Goal: Task Accomplishment & Management: Manage account settings

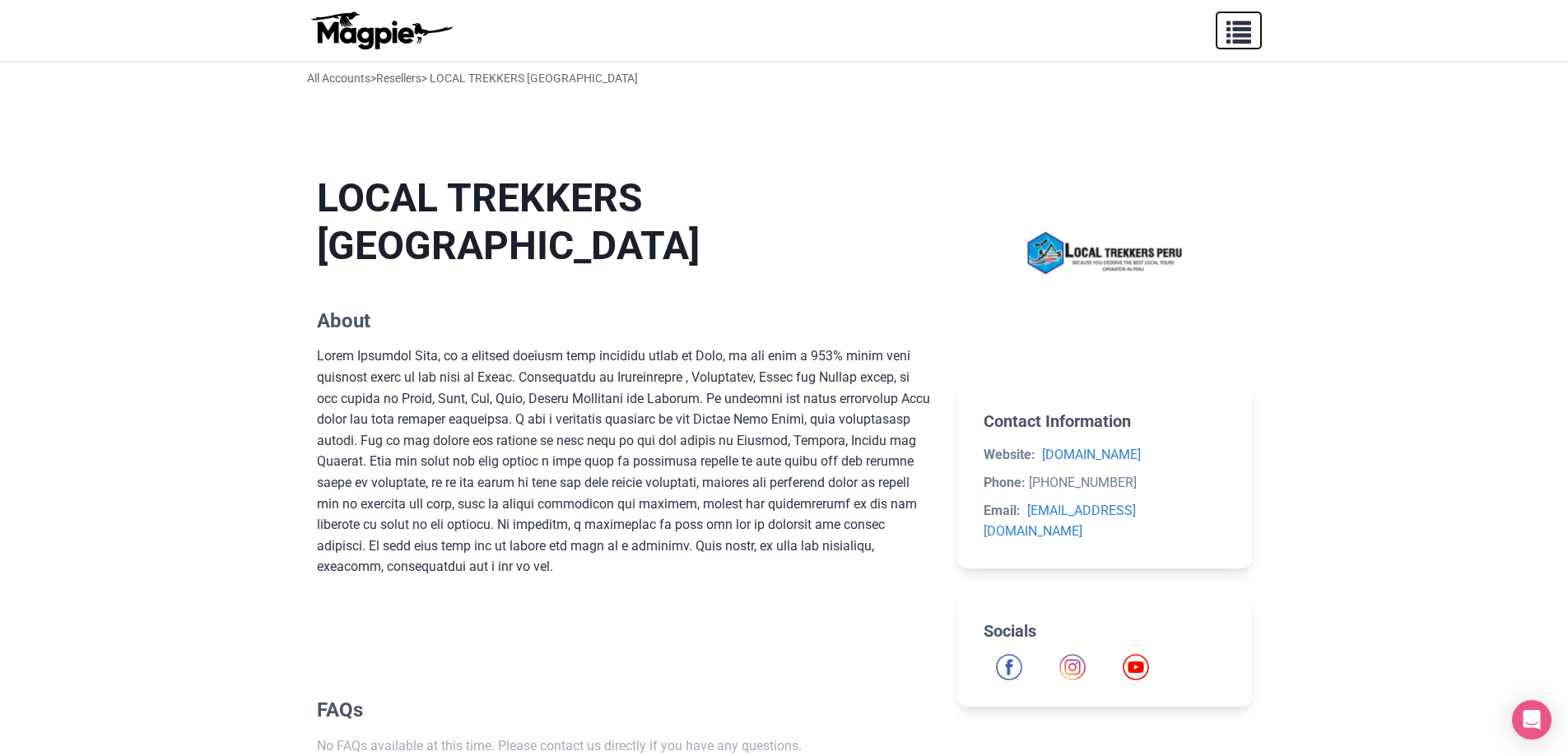
click at [1247, 37] on span "button" at bounding box center [1237, 28] width 24 height 24
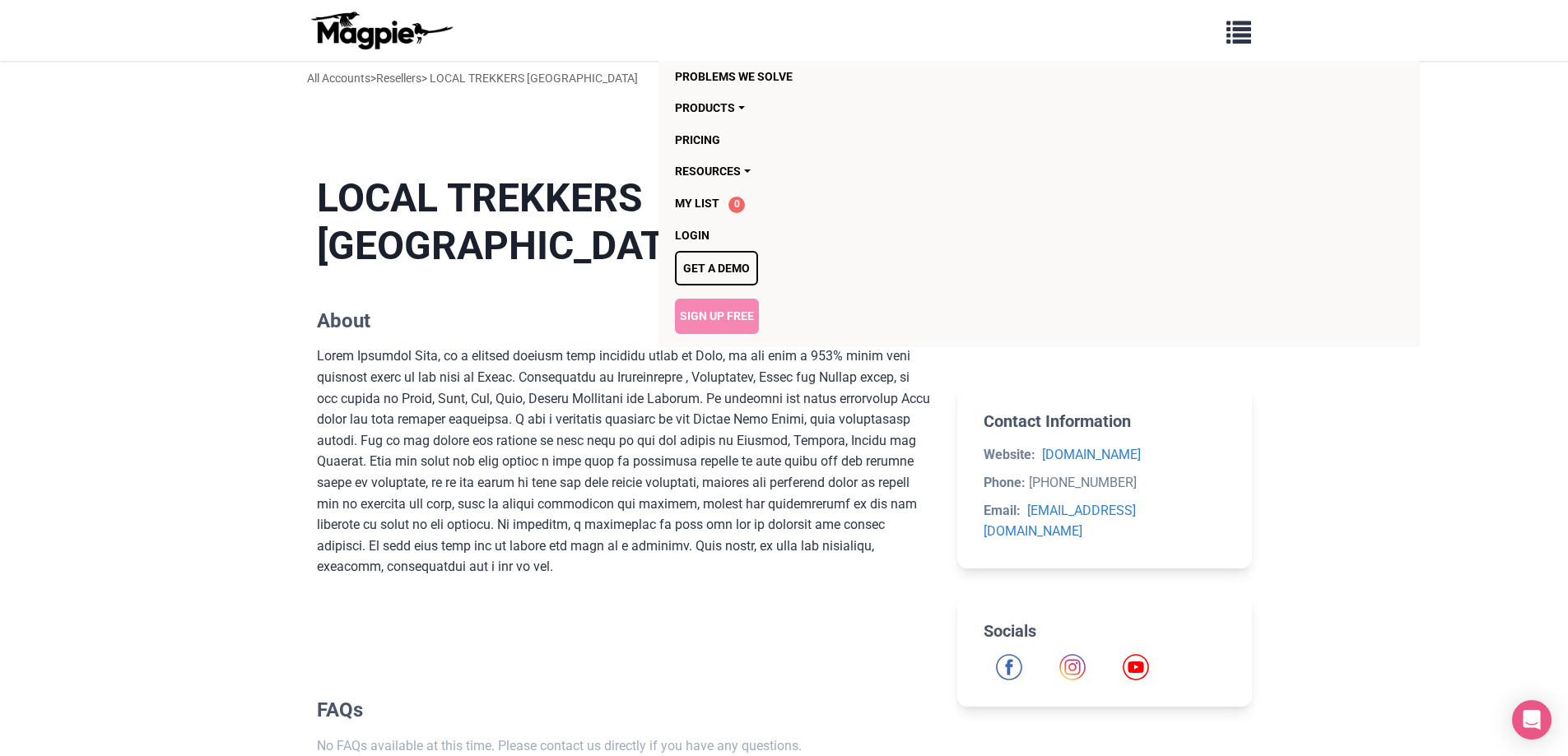
click at [749, 317] on link "Sign Up Free" at bounding box center [716, 316] width 84 height 35
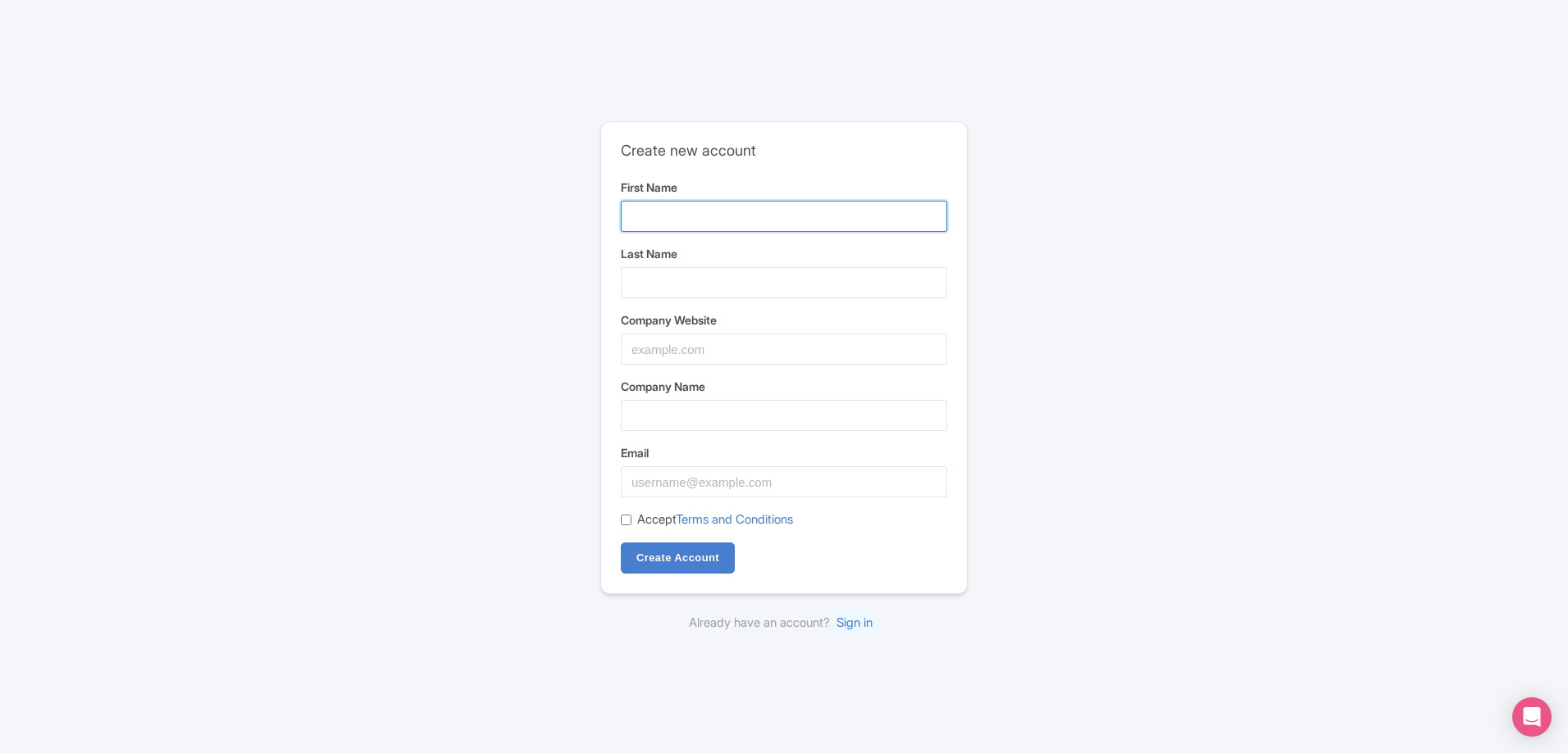
click at [691, 214] on input "First Name" at bounding box center [784, 216] width 326 height 31
type input "Top Inka"
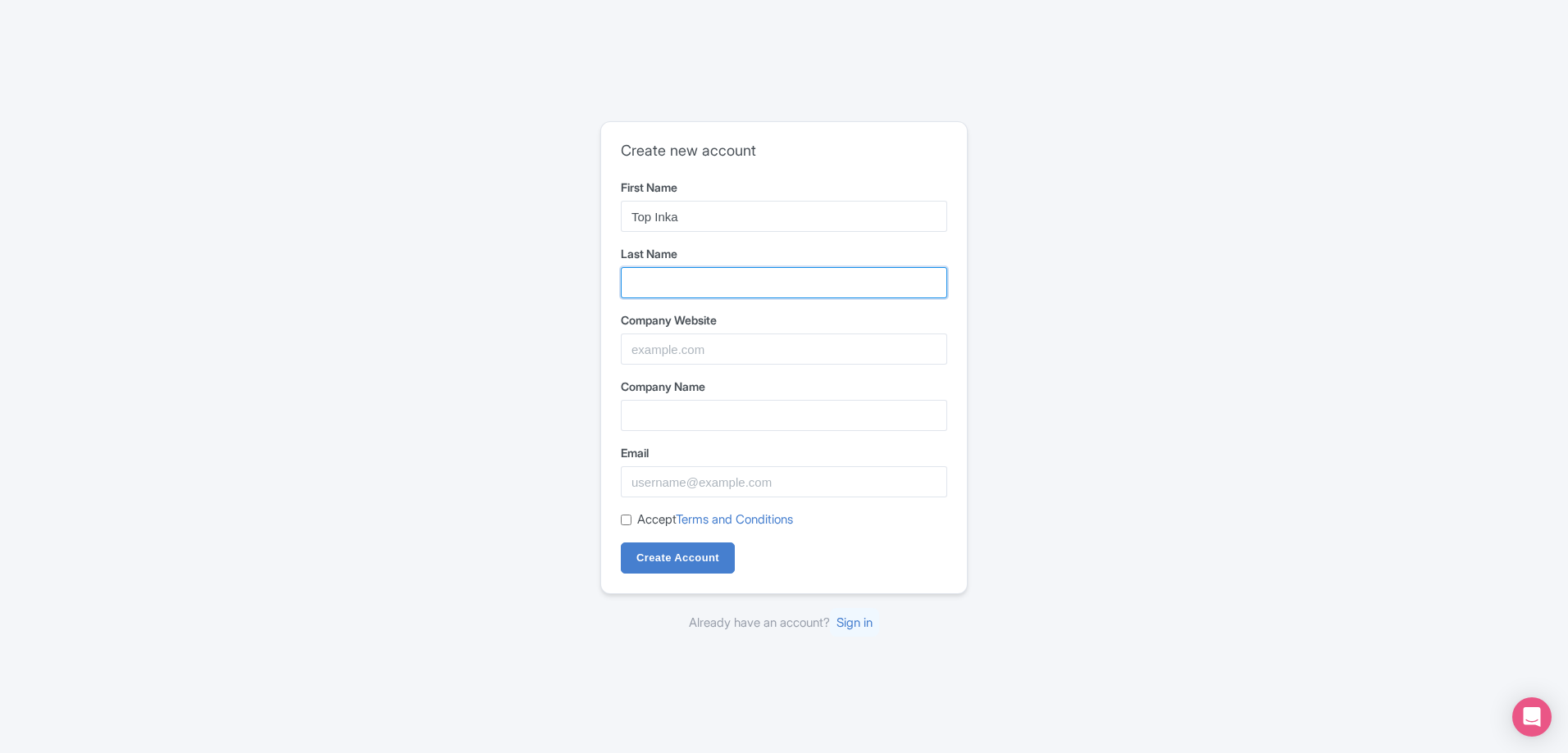
click at [709, 285] on input "Last Name" at bounding box center [784, 283] width 326 height 31
type input "Travel"
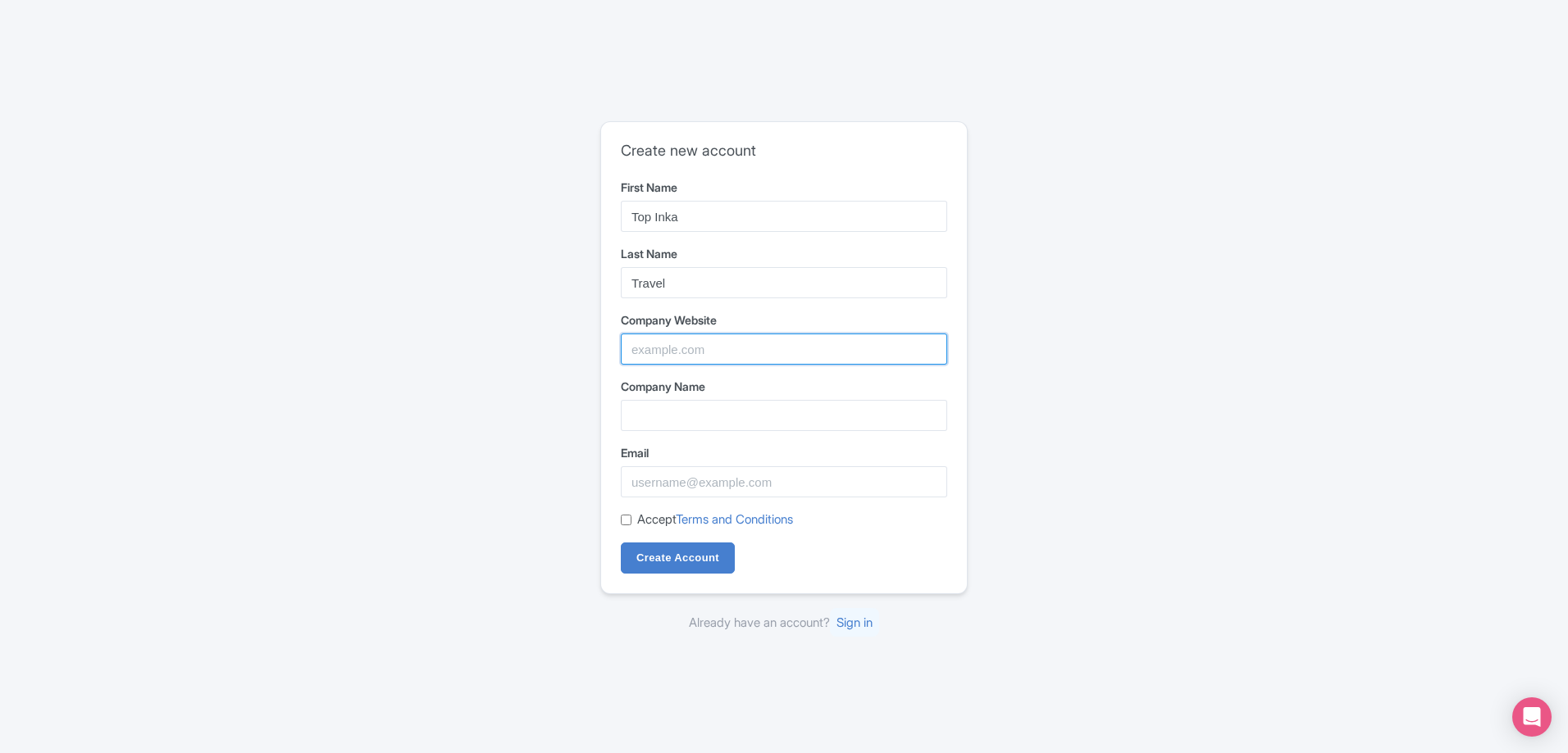
click at [714, 347] on input "Company Website" at bounding box center [784, 349] width 326 height 31
type input "Top Inka Travel"
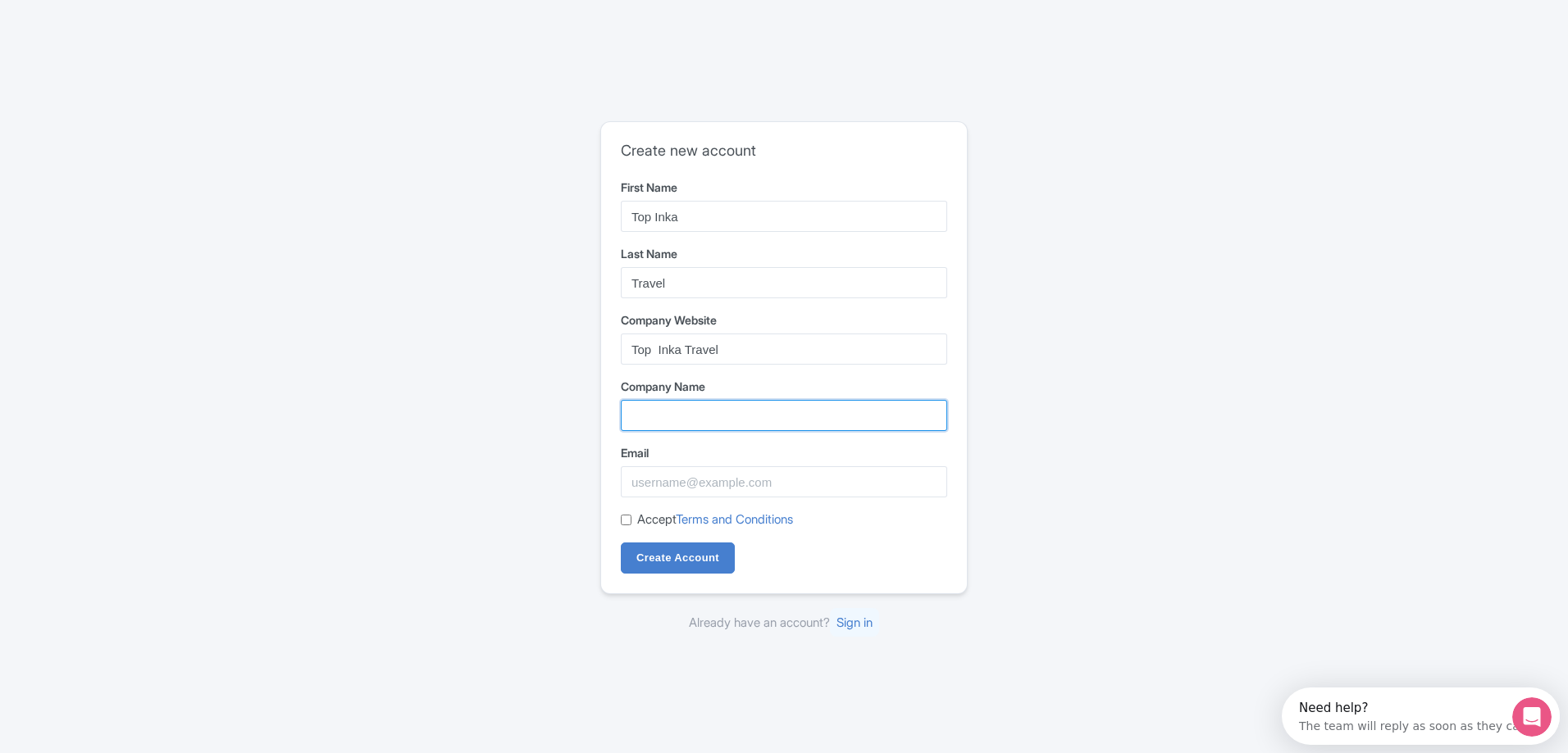
type input "Top Inka Travel"
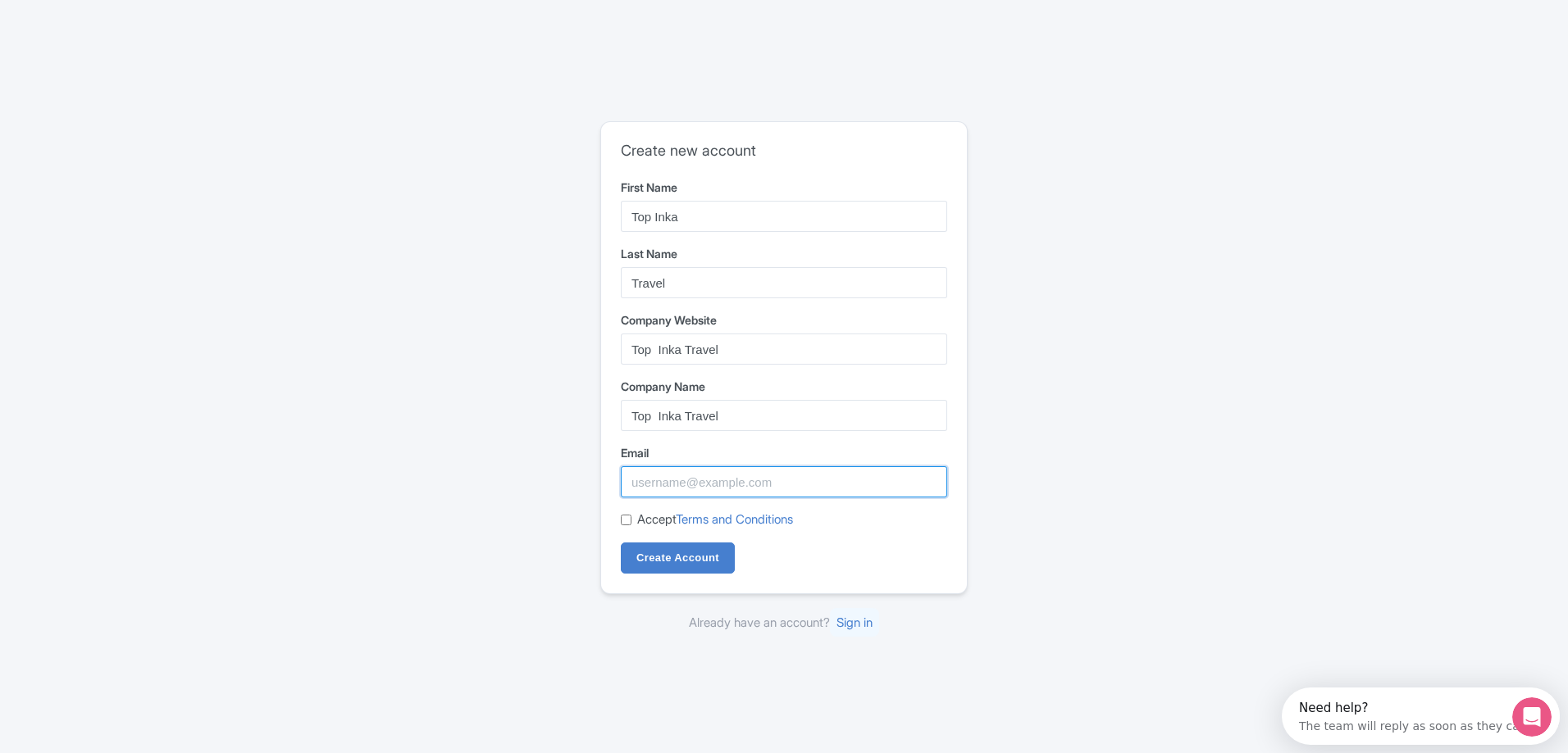
type input "juanfoly25@gmail.com"
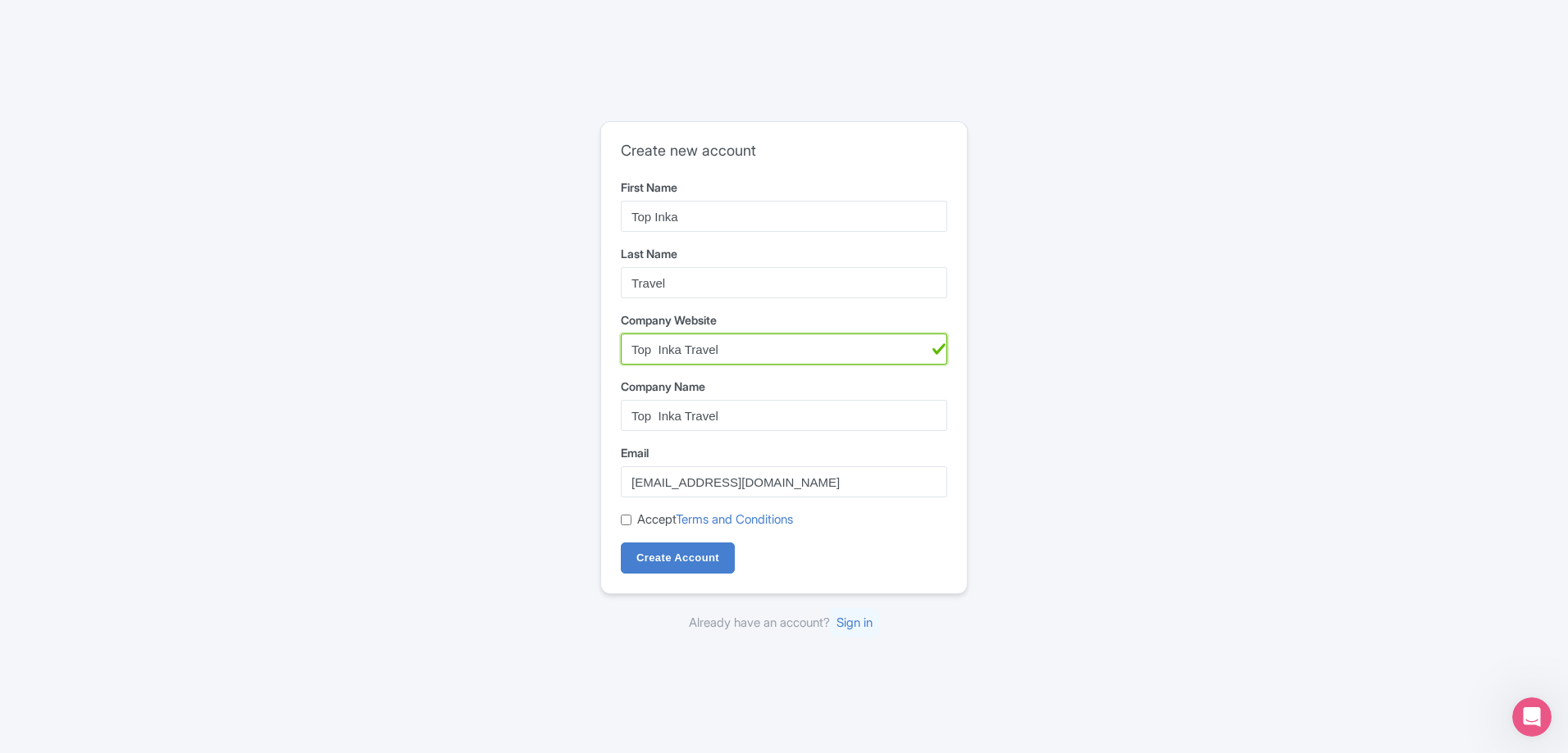
paste input "https://topinkatravel.com/en/"
type input "https://topinkatravel.com/en/"
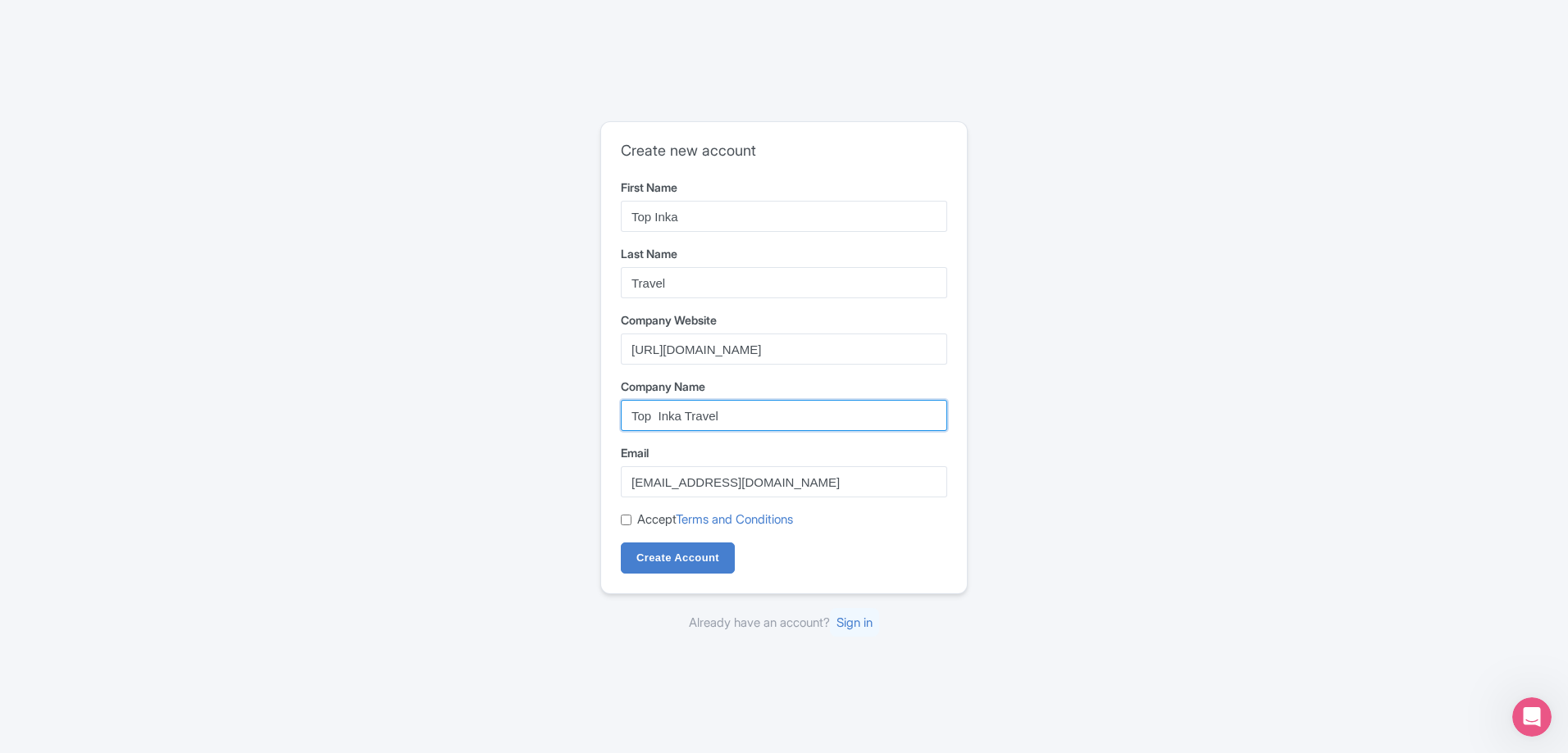
click at [742, 419] on input "Top Inka Travel" at bounding box center [784, 415] width 326 height 31
click at [668, 418] on input "Top Inka Travel" at bounding box center [784, 415] width 326 height 31
click at [656, 421] on input "Top Inka Travel" at bounding box center [784, 415] width 326 height 31
type input "Top Inka Travel"
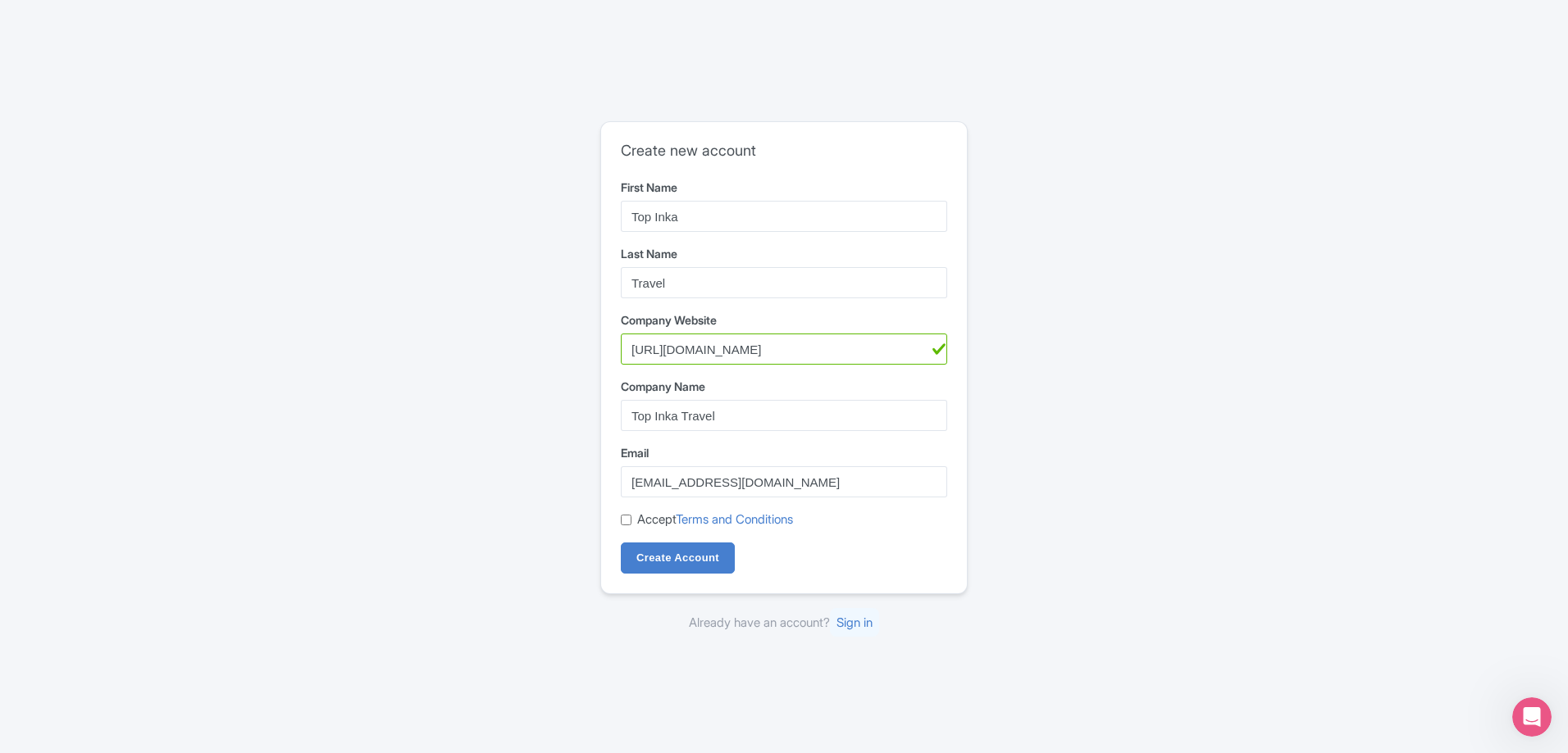
click at [661, 521] on label "Accept Terms and Conditions" at bounding box center [715, 519] width 156 height 18
click at [631, 521] on input "Accept Terms and Conditions" at bounding box center [626, 520] width 11 height 11
checkbox input "true"
click at [676, 554] on input "Create Account" at bounding box center [678, 557] width 114 height 31
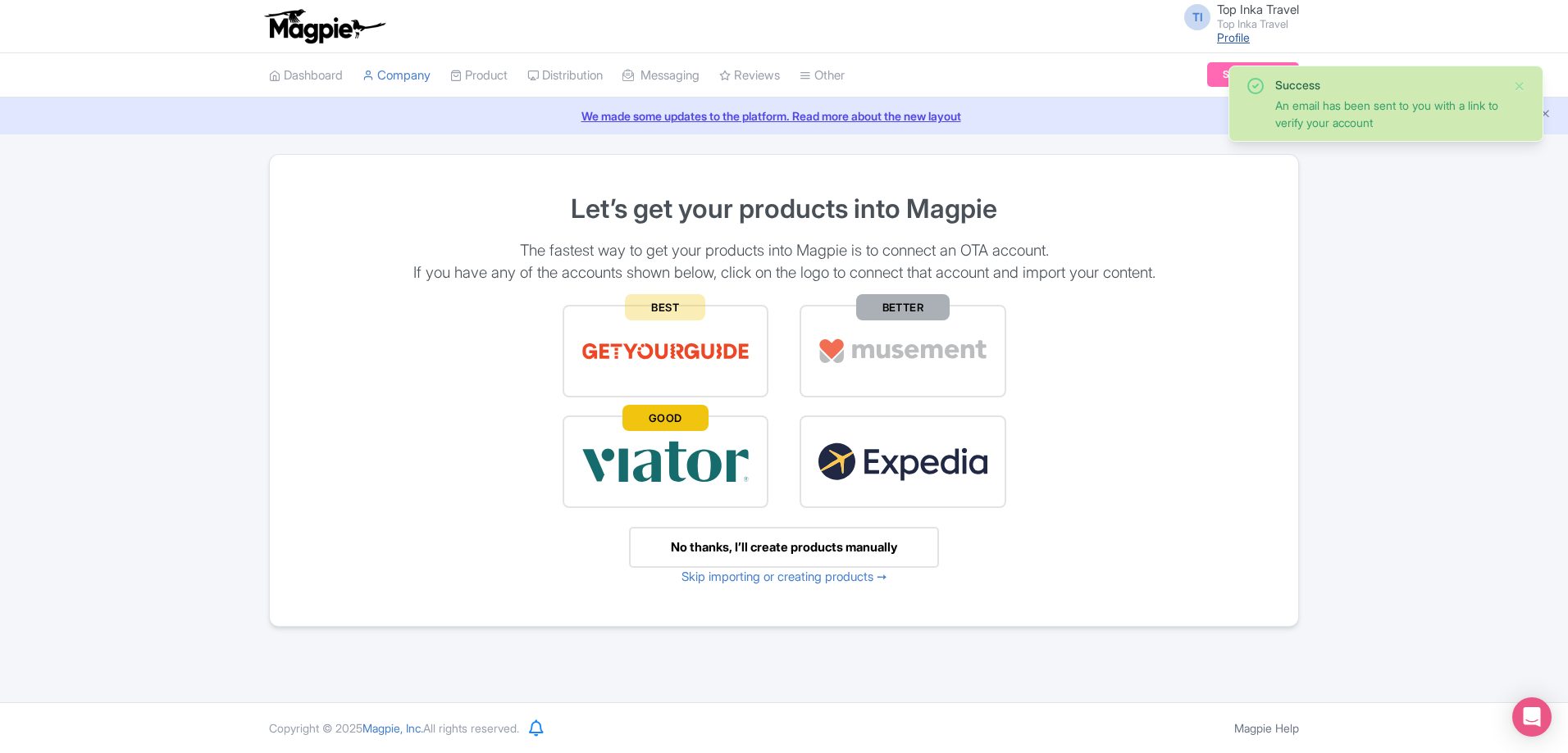
click at [1217, 32] on link "Profile" at bounding box center [1233, 37] width 33 height 14
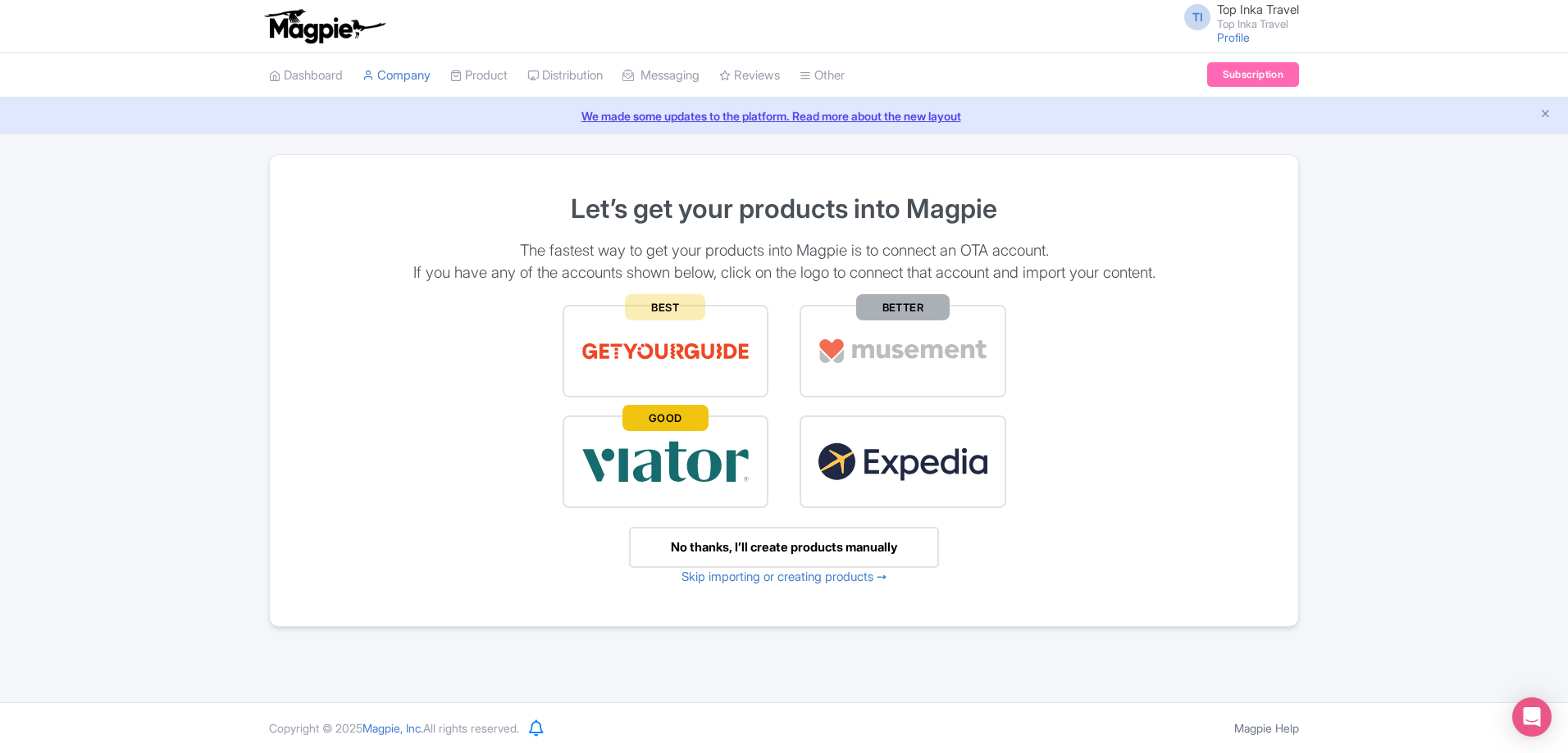
click at [1232, 8] on span "Top Inka Travel" at bounding box center [1257, 10] width 82 height 15
click at [1200, 105] on link "Settings" at bounding box center [1219, 104] width 156 height 25
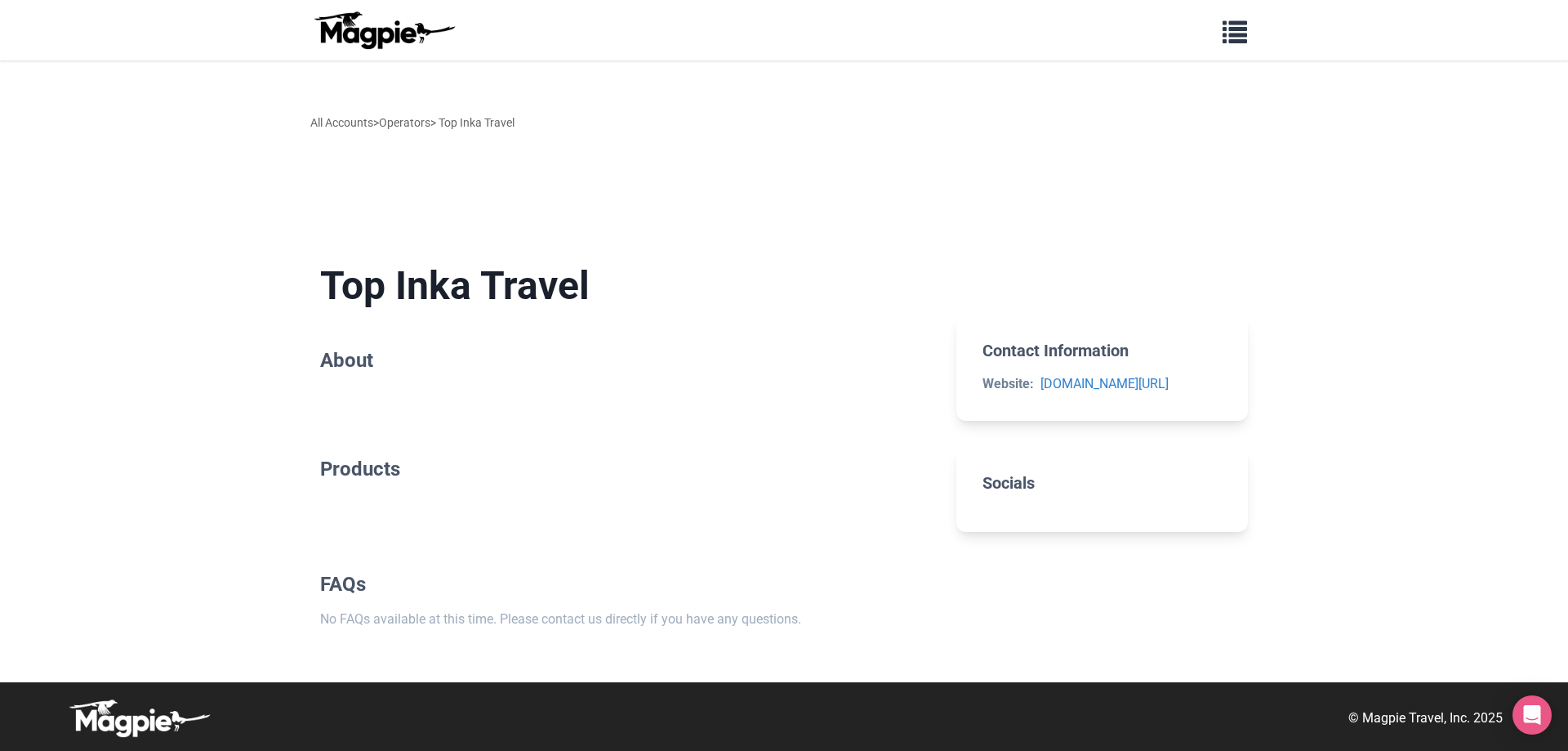
click at [737, 396] on section "Top Inka Travel About" at bounding box center [625, 320] width 610 height 168
click at [1232, 36] on span "button" at bounding box center [1234, 28] width 24 height 24
click at [587, 320] on section "Top Inka Travel About" at bounding box center [625, 320] width 610 height 168
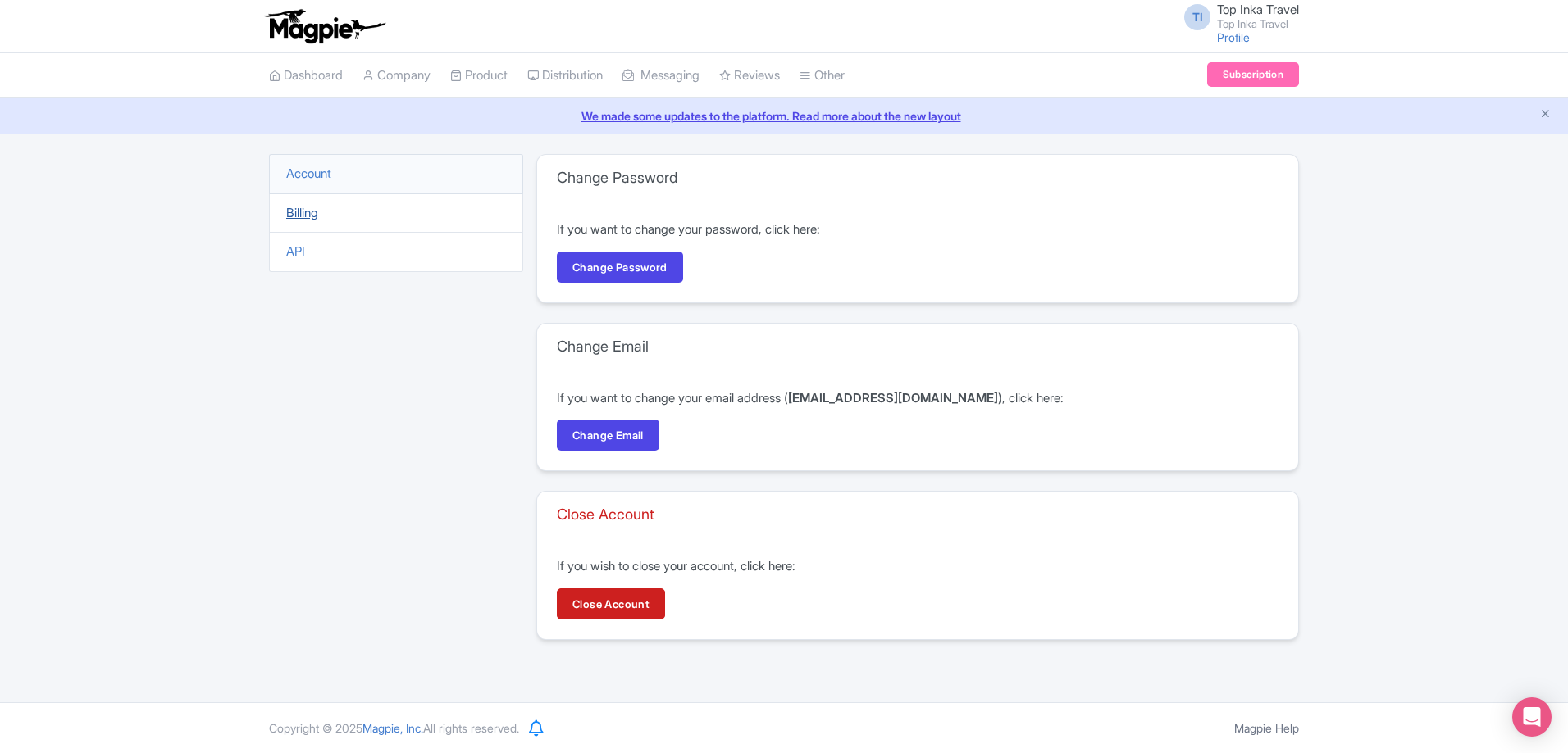
click at [304, 205] on link "Billing" at bounding box center [301, 213] width 32 height 15
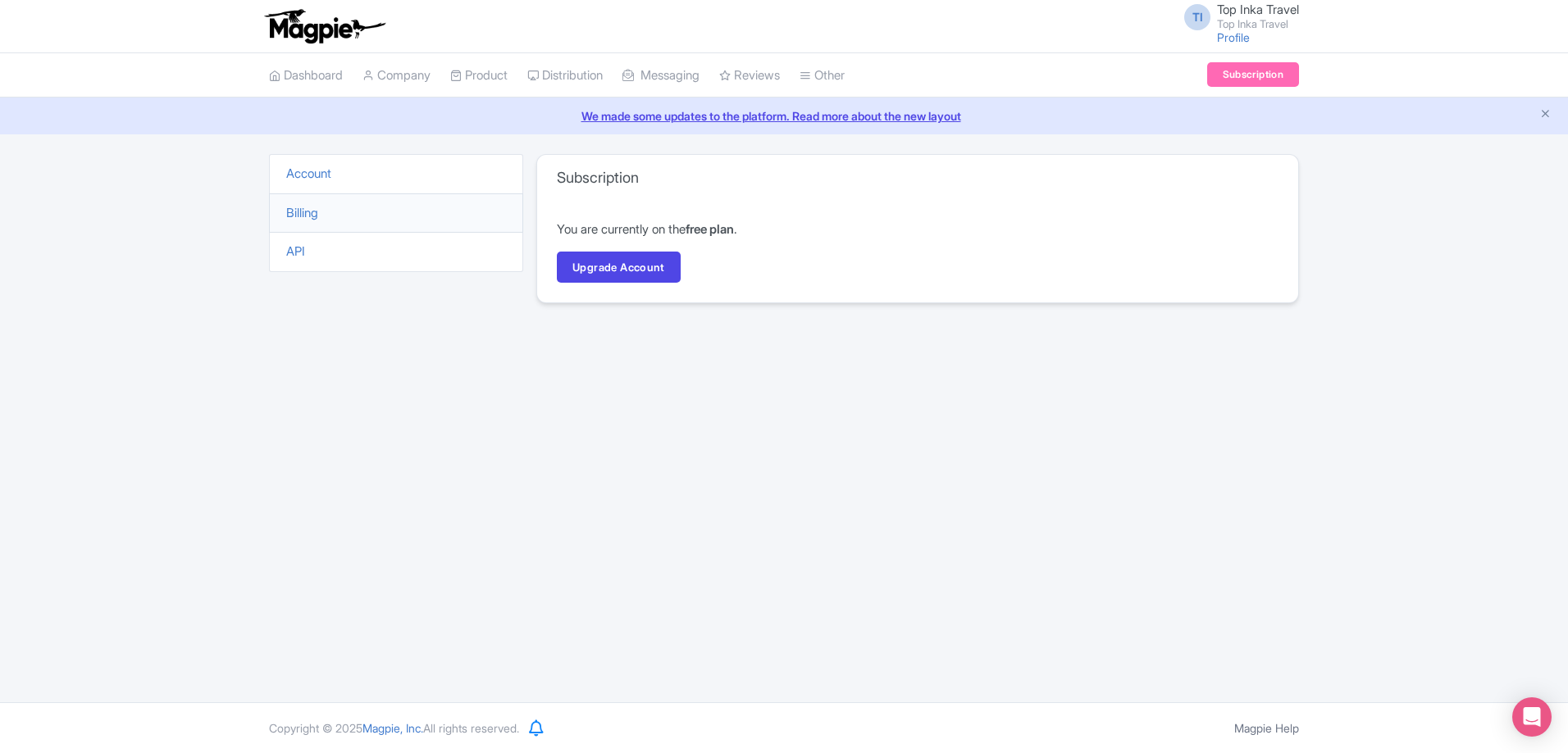
click at [1202, 5] on link "TI Top Inka Travel Top Inka Travel" at bounding box center [1236, 15] width 125 height 26
click at [1165, 79] on icon at bounding box center [1161, 77] width 13 height 13
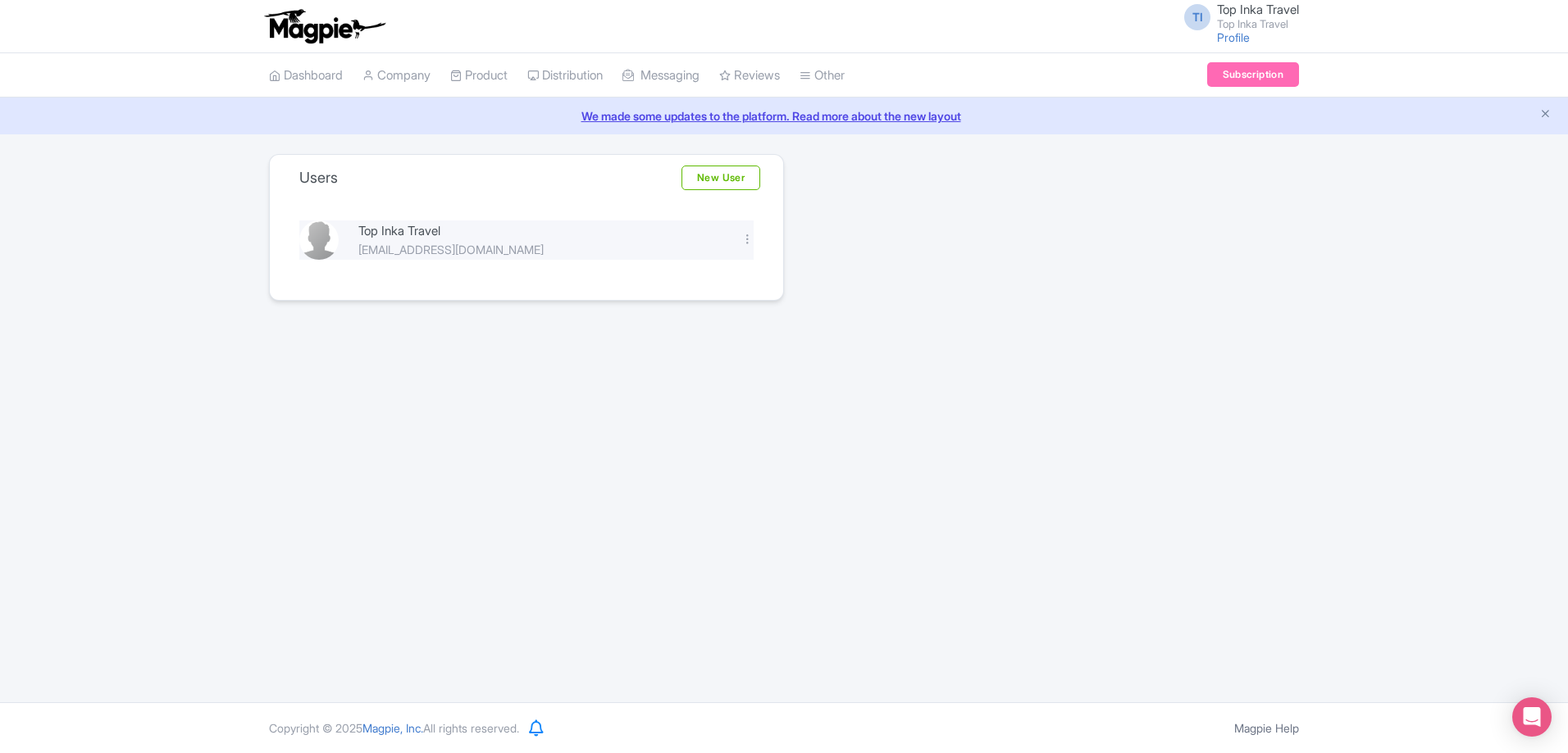
click at [412, 239] on div "Top Inka Travel" at bounding box center [539, 230] width 363 height 18
click at [748, 236] on div at bounding box center [747, 238] width 13 height 13
click at [710, 261] on link "Edit" at bounding box center [674, 266] width 156 height 25
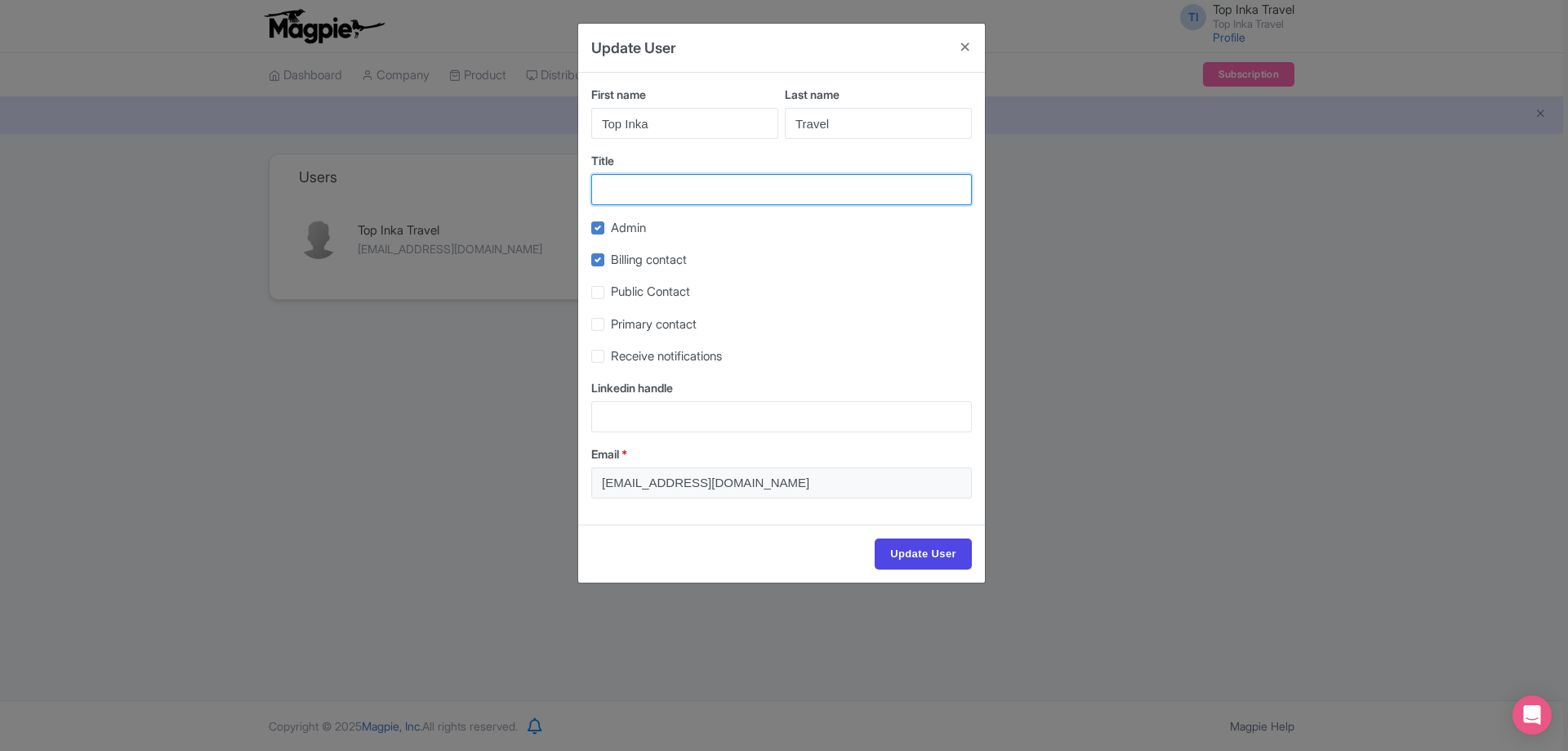
click at [662, 183] on input "Title" at bounding box center [782, 189] width 381 height 31
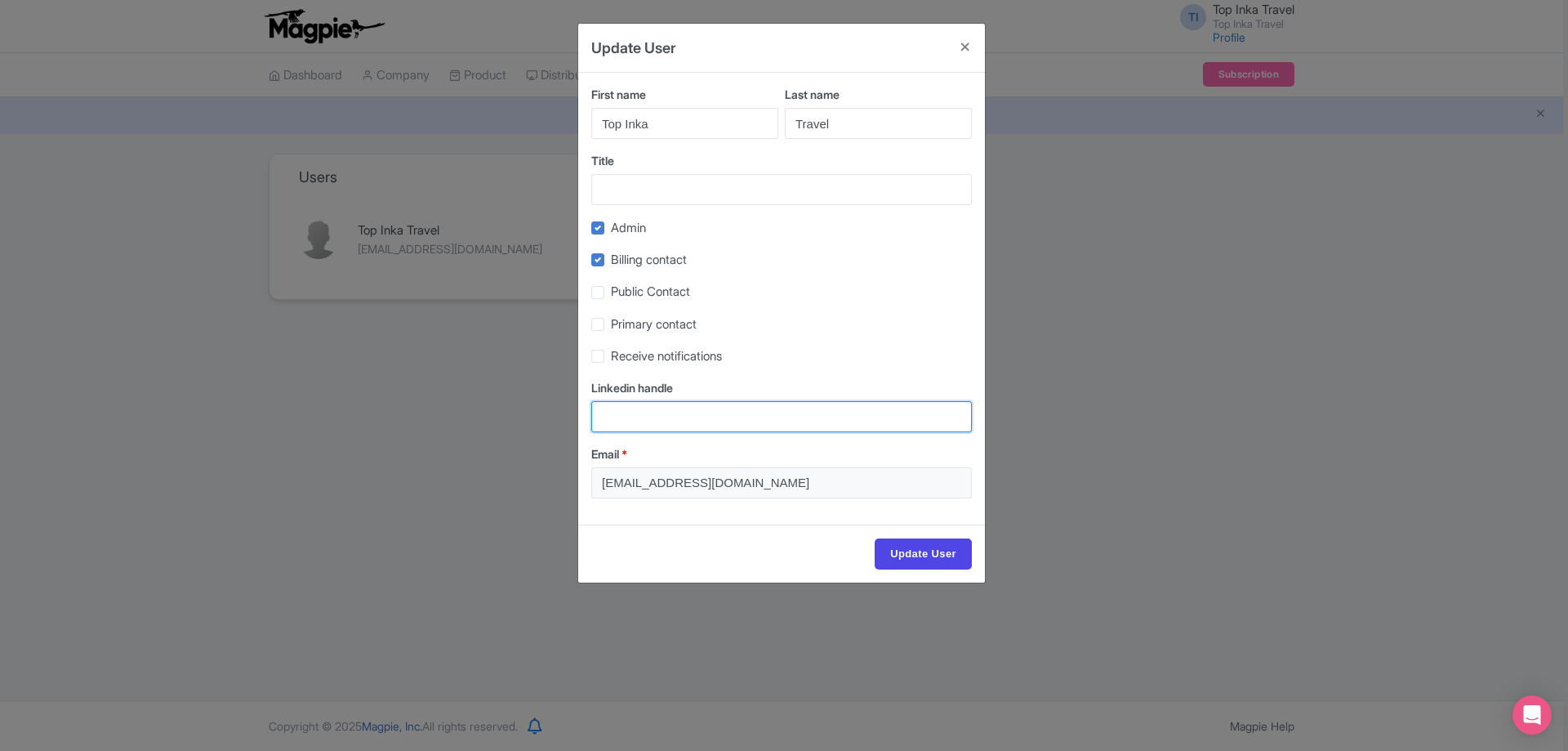
click at [671, 407] on input "Linkedin handle" at bounding box center [782, 417] width 381 height 31
click at [640, 292] on span "Public Contact" at bounding box center [650, 292] width 79 height 15
click at [621, 292] on input "Public Contact" at bounding box center [616, 288] width 11 height 11
checkbox input "true"
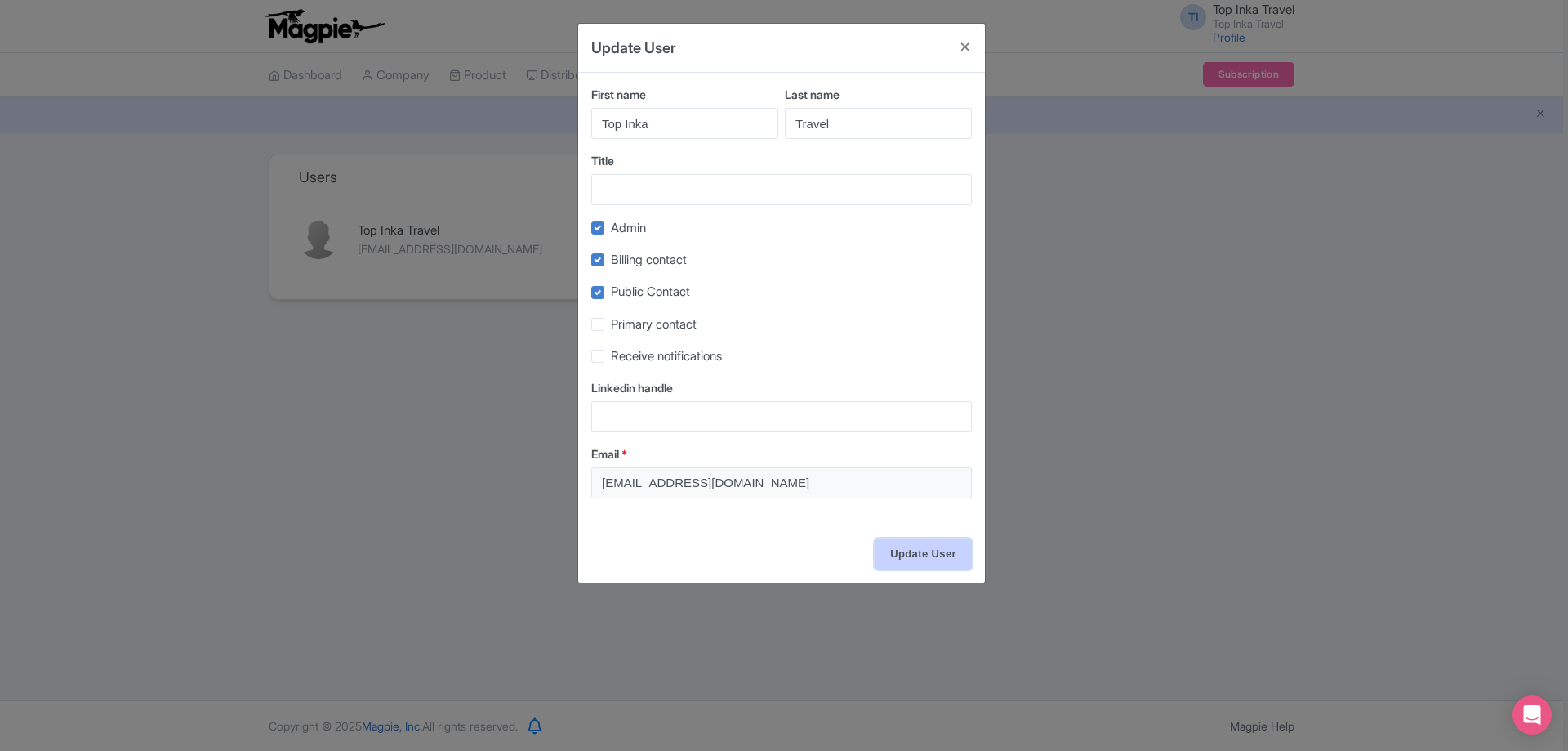
click at [918, 551] on input "Update User" at bounding box center [923, 554] width 97 height 31
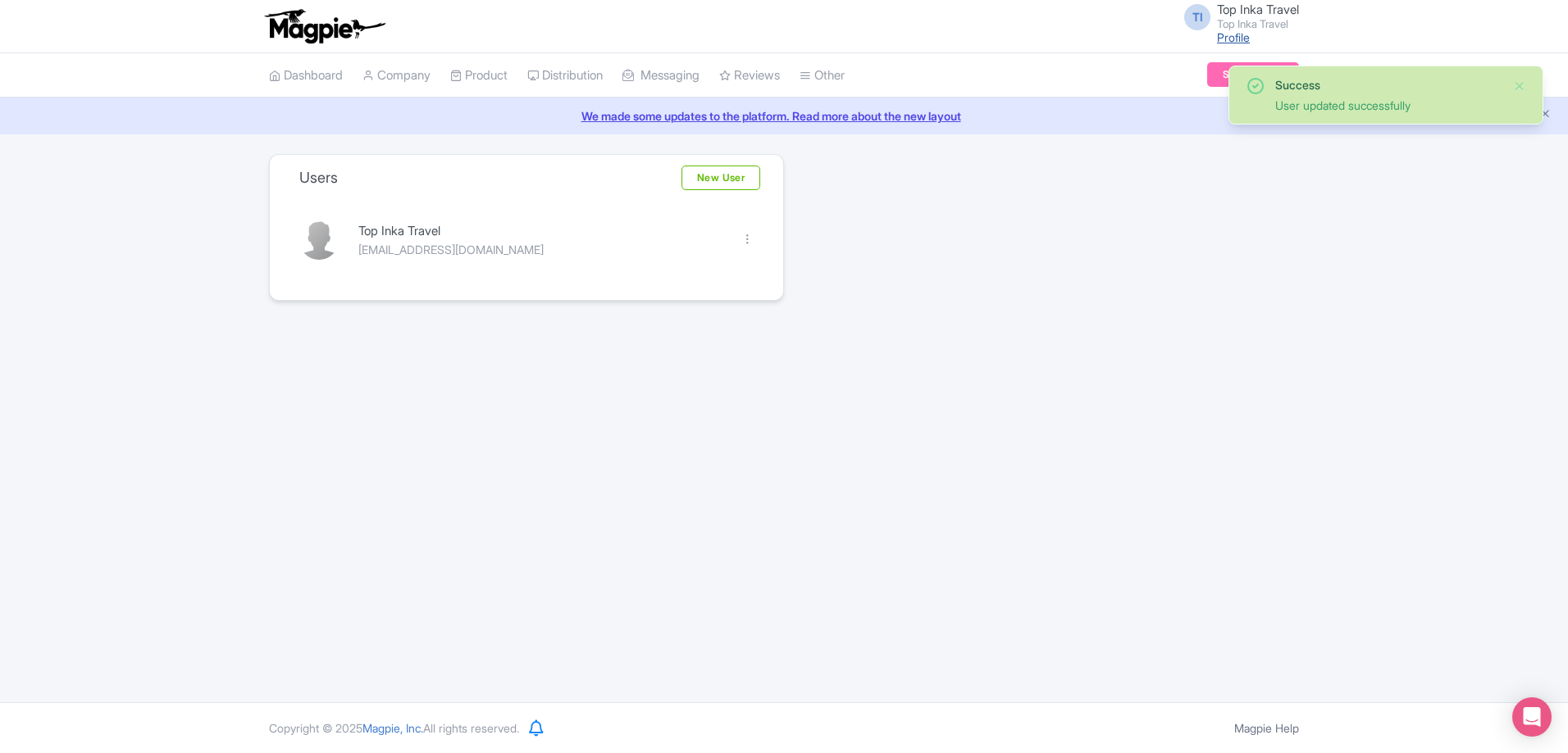
click at [1230, 33] on link "Profile" at bounding box center [1233, 37] width 33 height 14
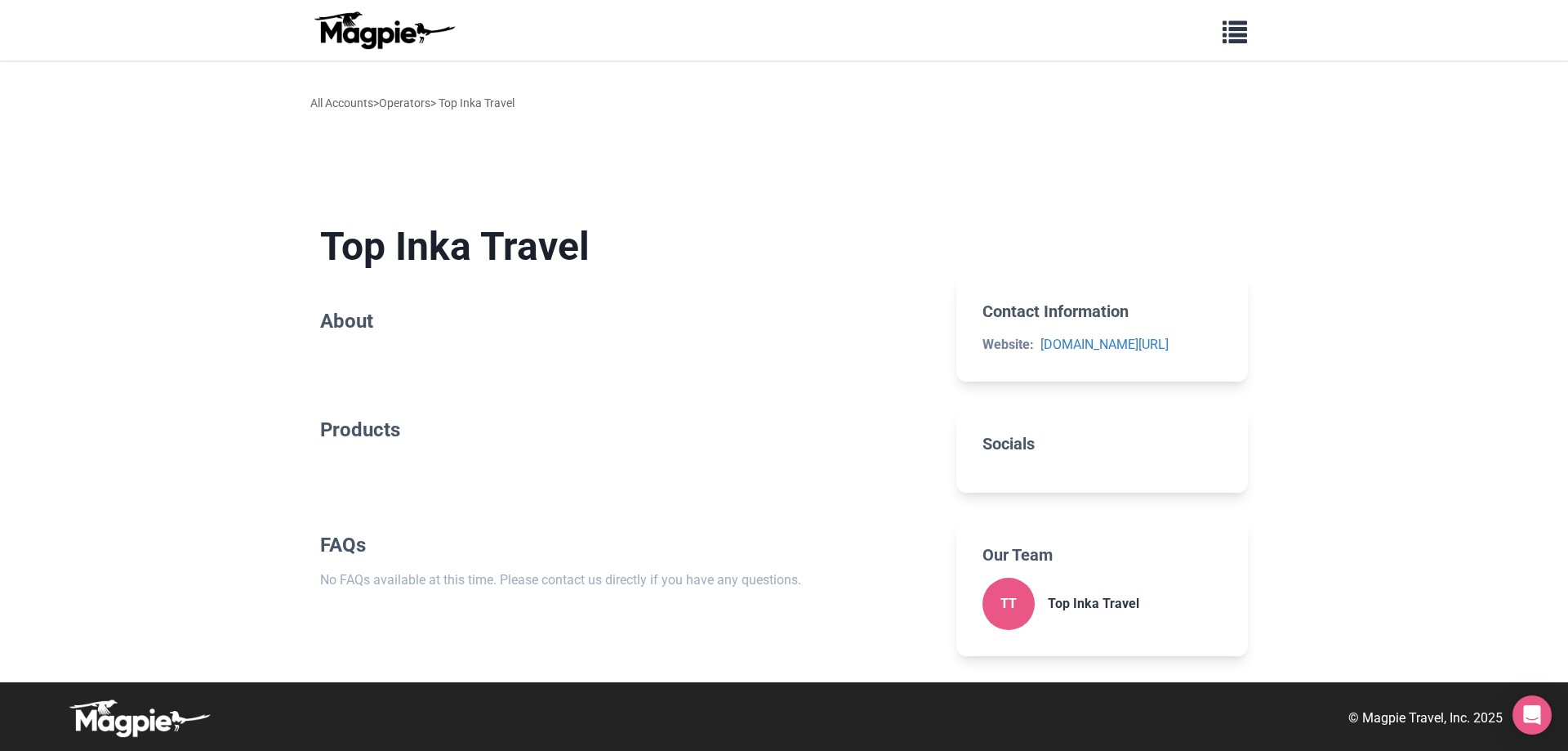
click at [563, 269] on h1 "Top Inka Travel" at bounding box center [625, 246] width 610 height 47
click at [1246, 30] on span "button" at bounding box center [1234, 28] width 24 height 24
click at [724, 173] on link "Resources" at bounding box center [943, 170] width 547 height 31
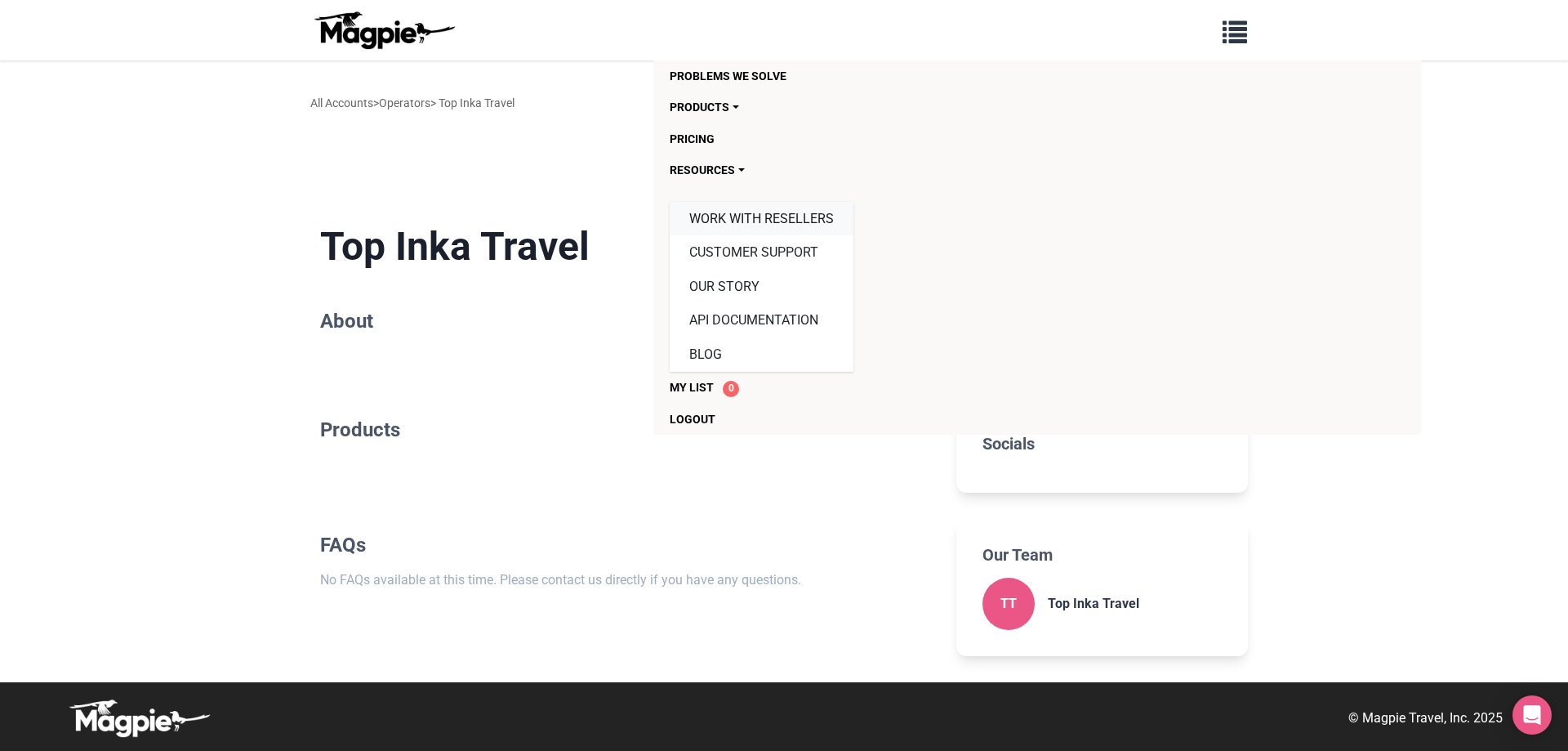
click at [736, 209] on link "Work with resellers" at bounding box center [761, 219] width 183 height 35
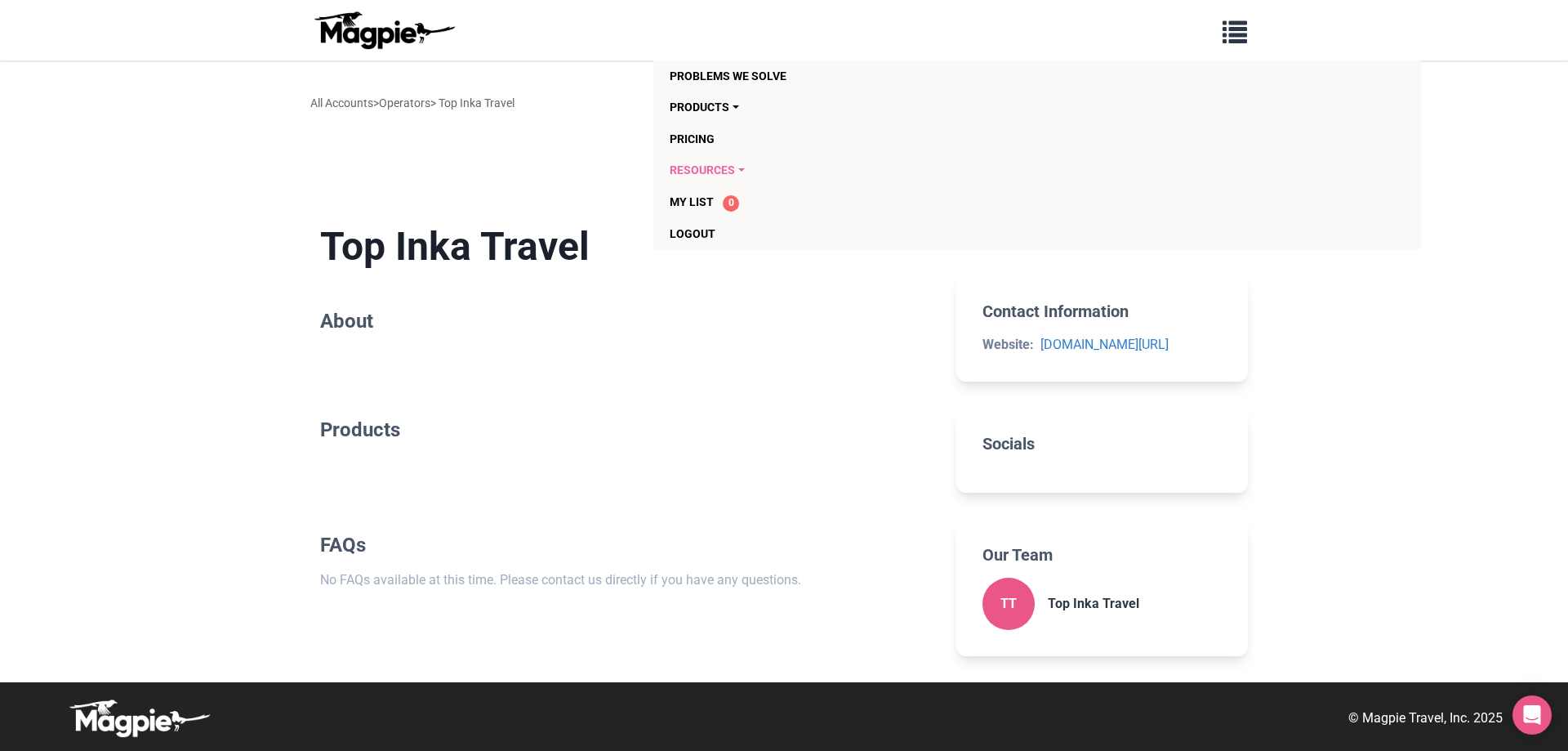
click at [748, 171] on link "Resources" at bounding box center [943, 170] width 547 height 31
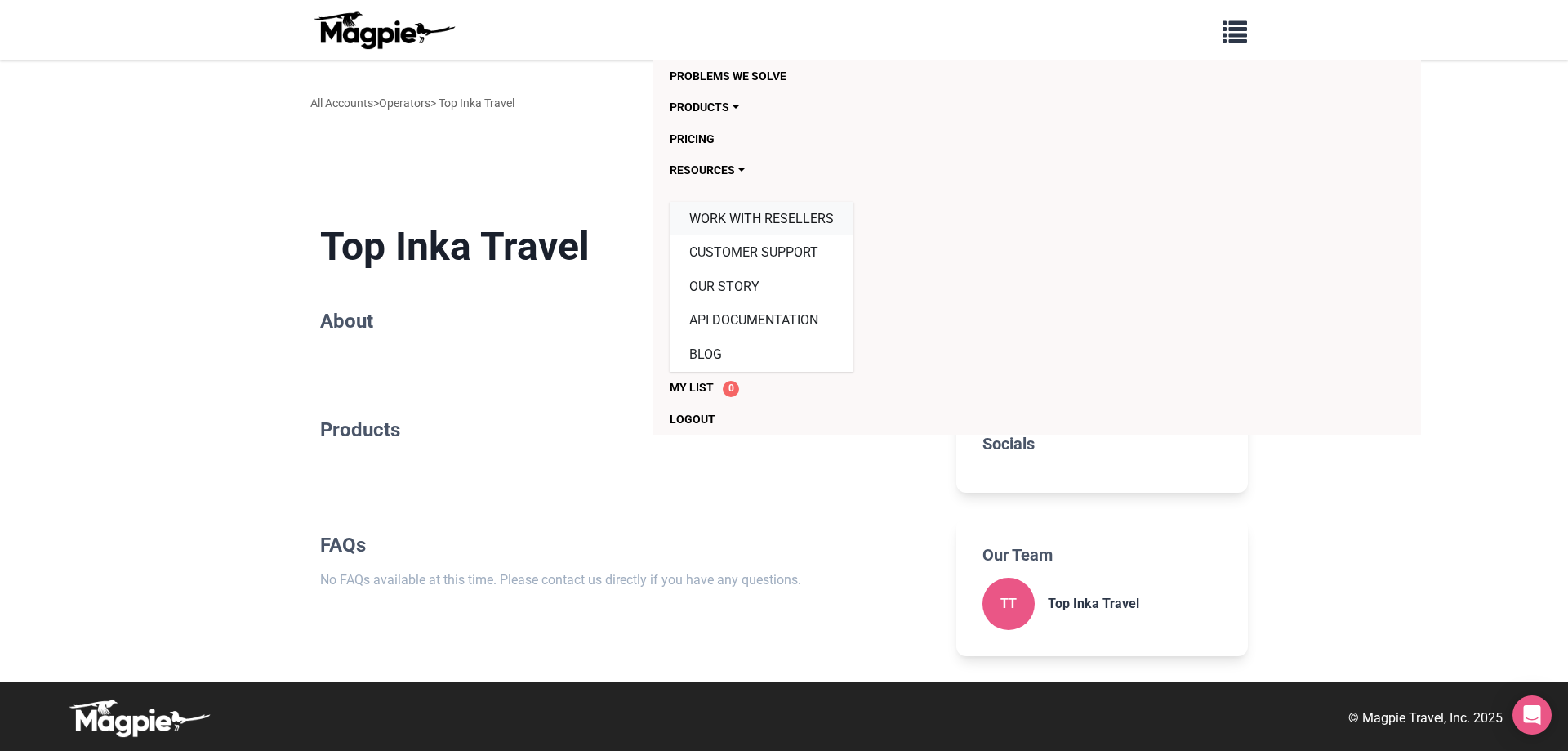
click at [751, 228] on link "Work with resellers" at bounding box center [761, 219] width 183 height 35
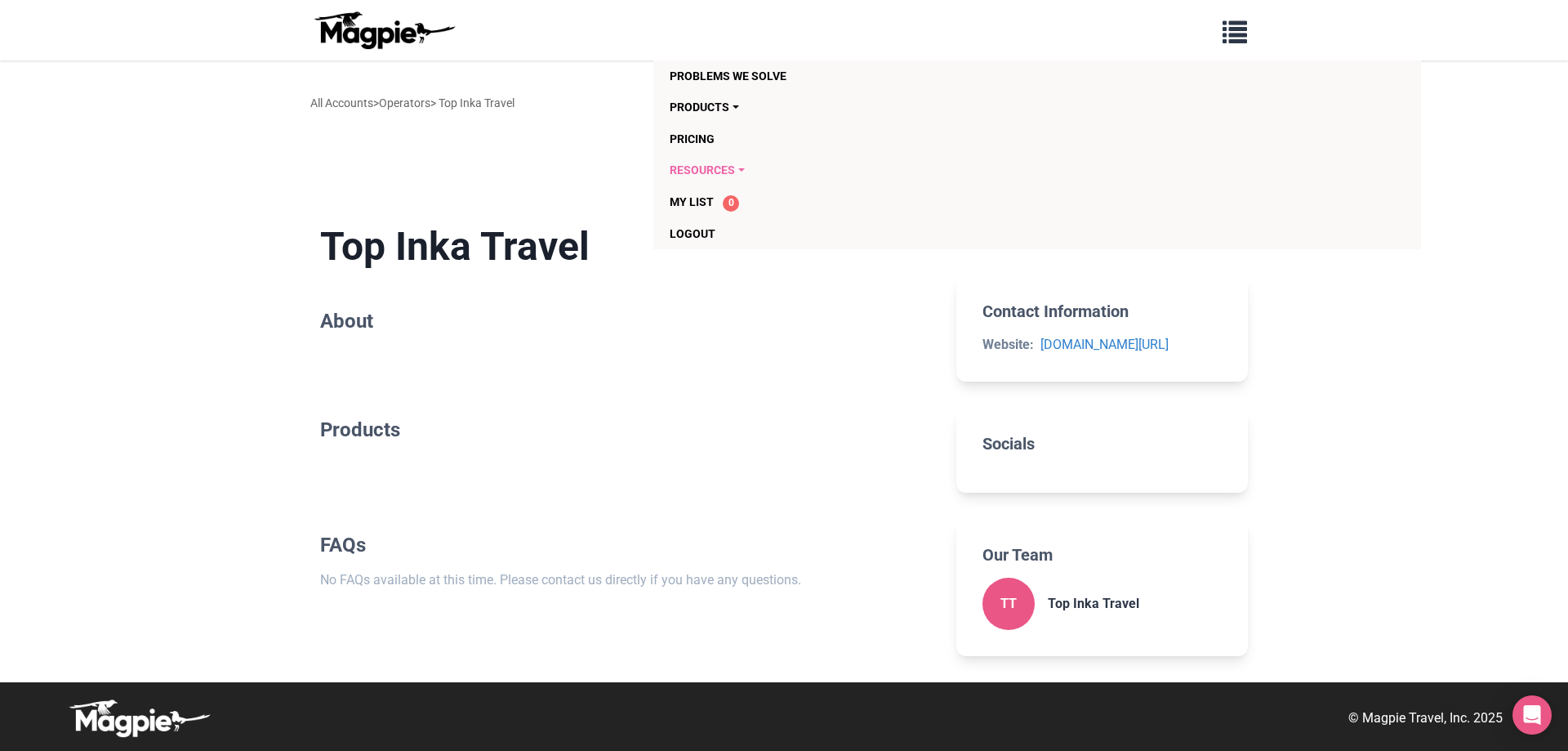
click at [737, 168] on link "Resources" at bounding box center [943, 170] width 547 height 31
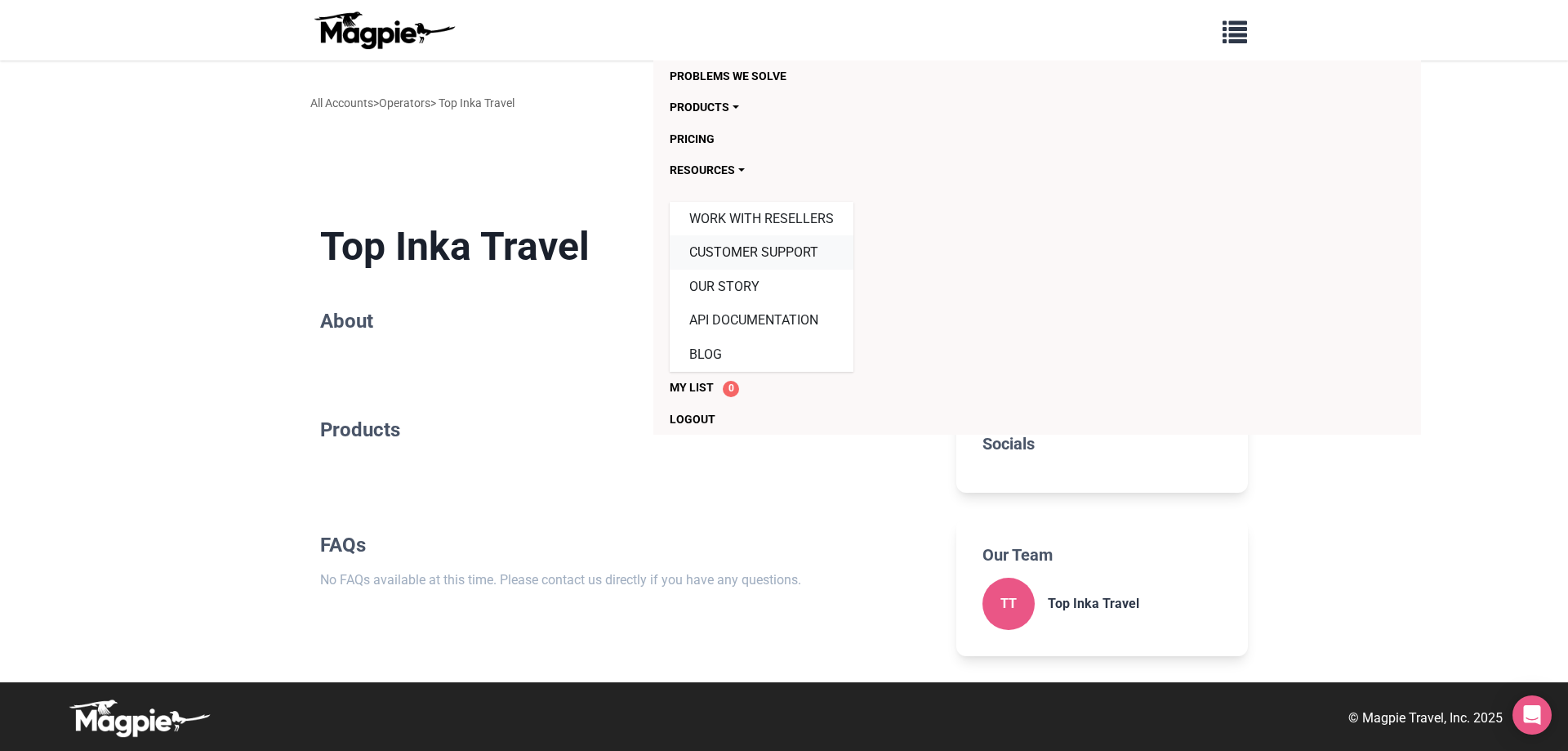
click at [718, 251] on link "Customer Support" at bounding box center [761, 253] width 183 height 35
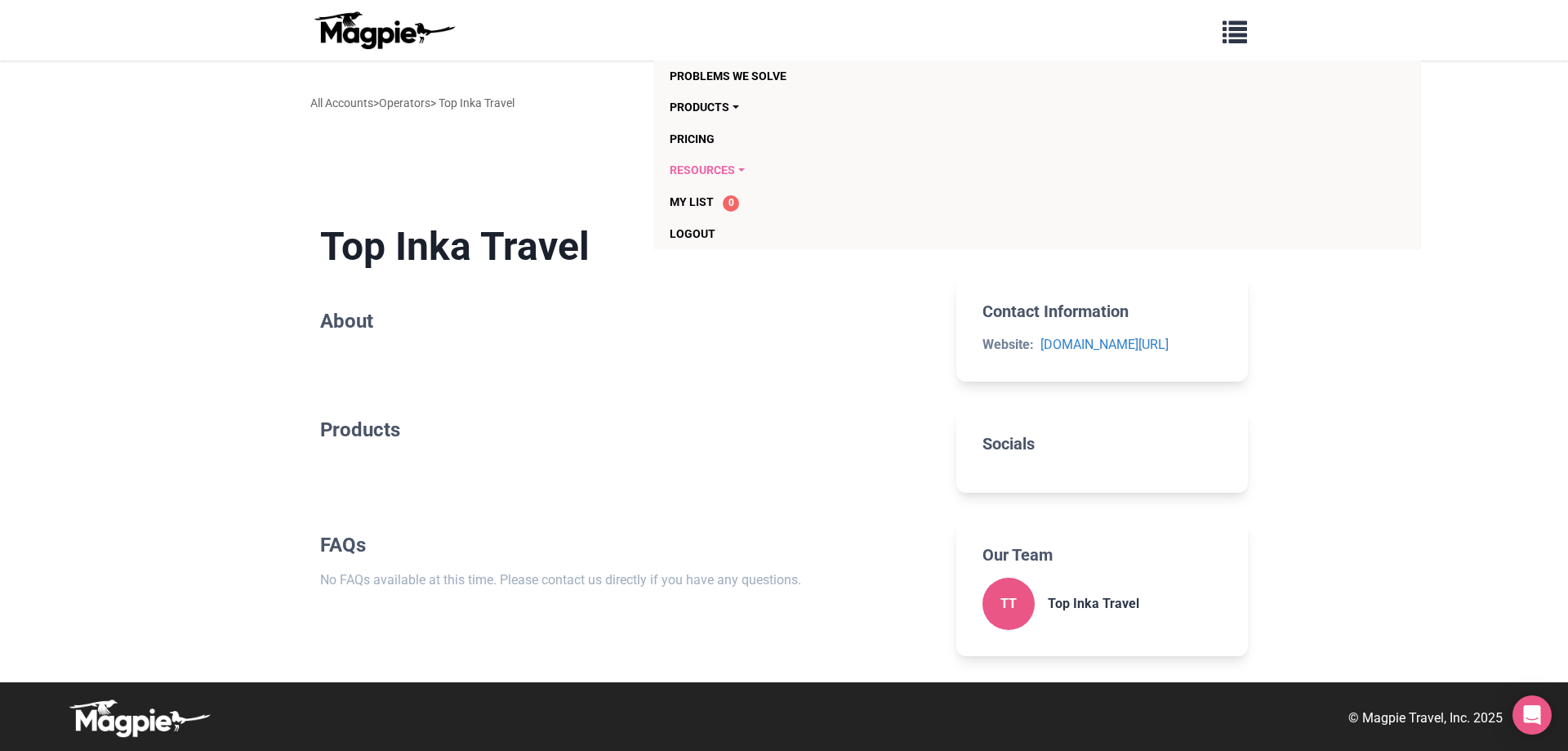
click at [740, 176] on link "Resources" at bounding box center [943, 170] width 547 height 31
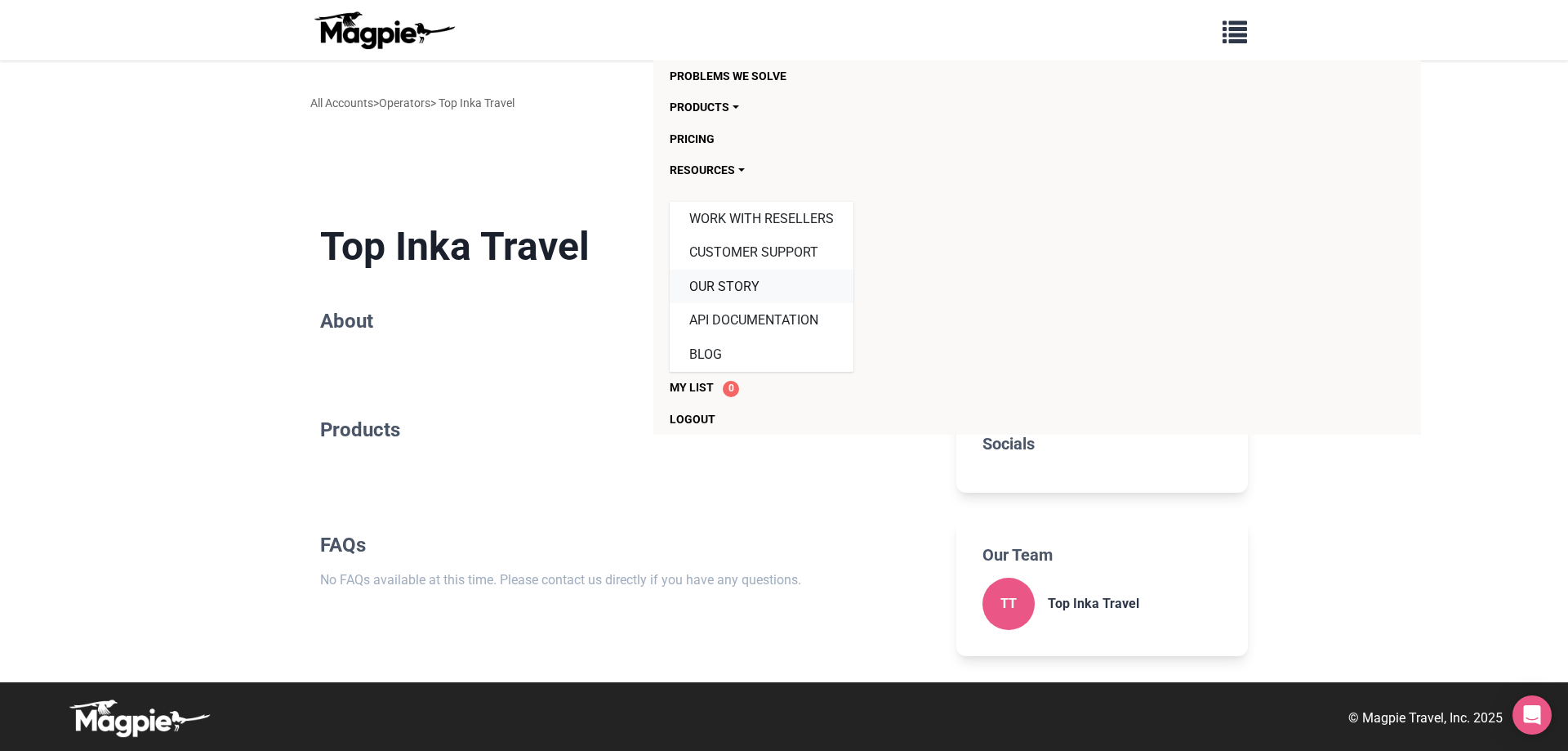
click at [724, 282] on link "Our Story" at bounding box center [761, 287] width 183 height 35
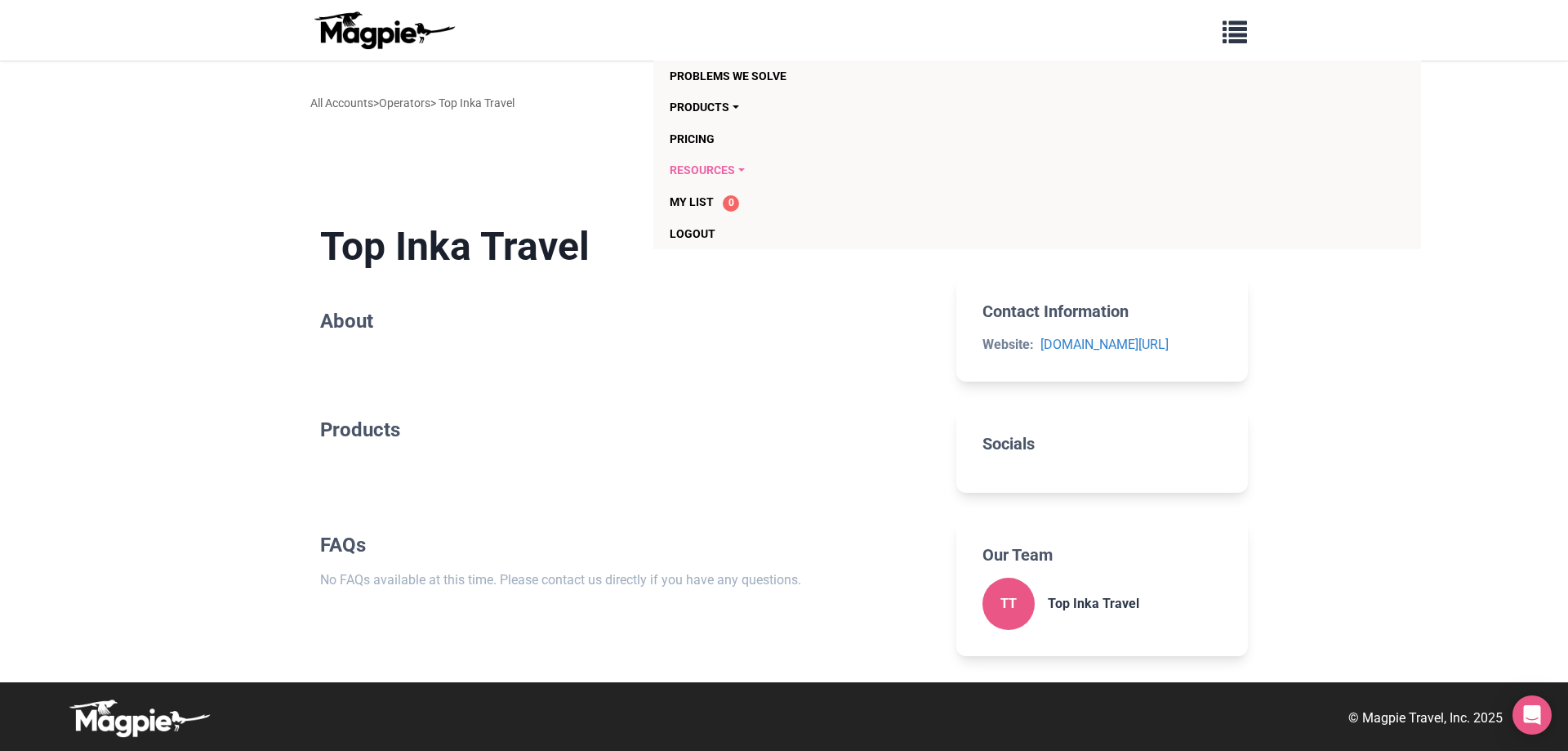
click at [733, 178] on link "Resources" at bounding box center [943, 170] width 547 height 31
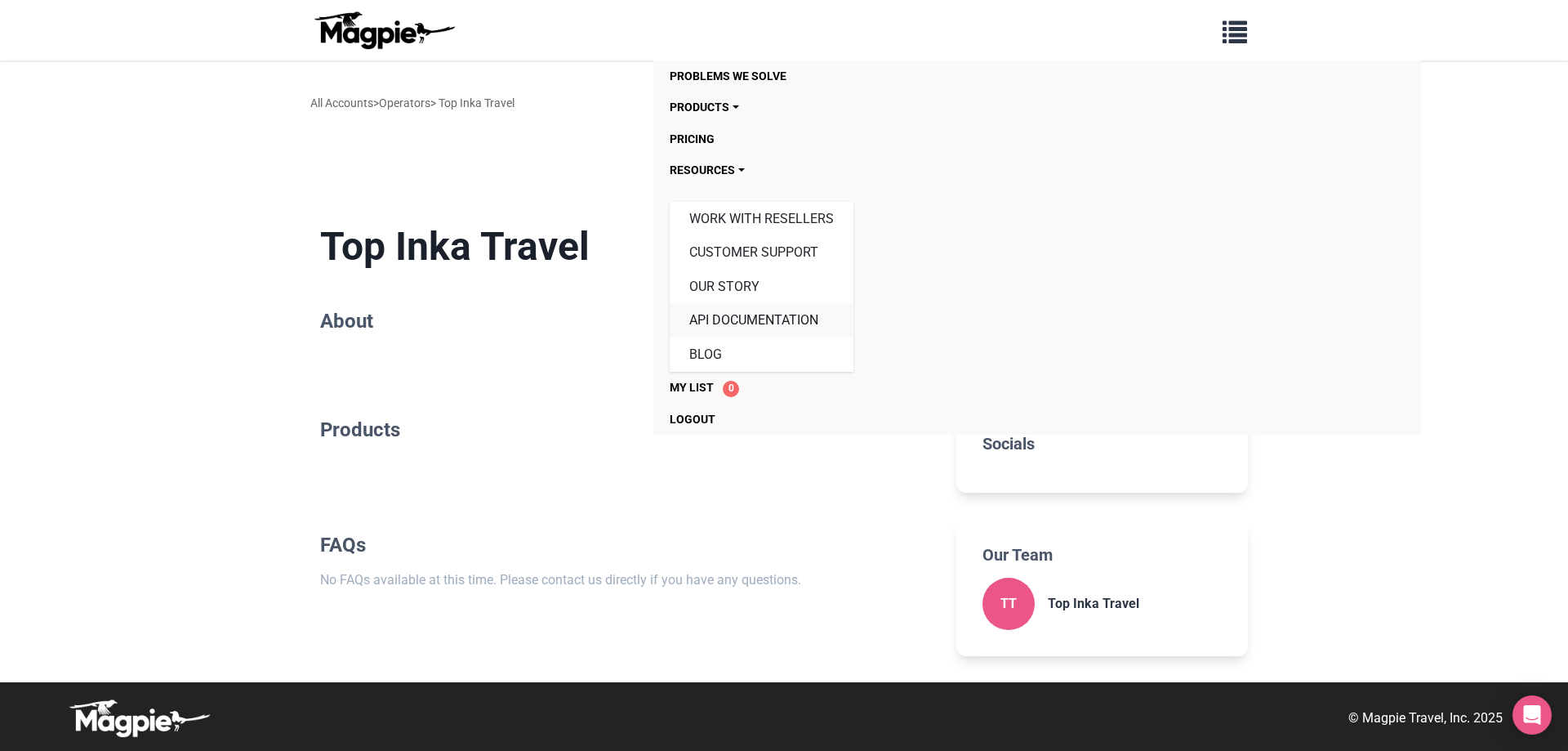
click at [752, 324] on link "API Documentation" at bounding box center [761, 320] width 183 height 35
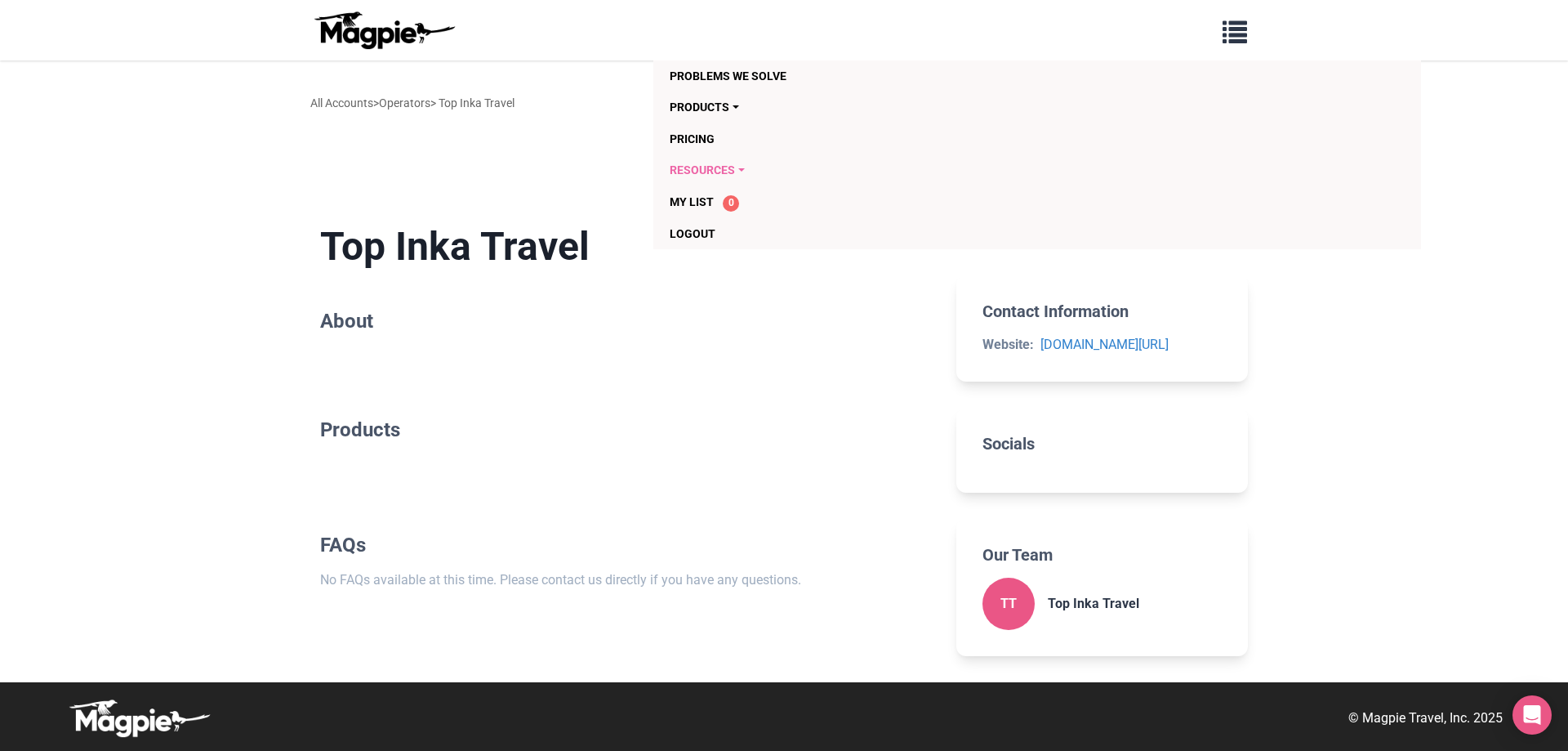
click at [738, 173] on link "Resources" at bounding box center [943, 170] width 547 height 31
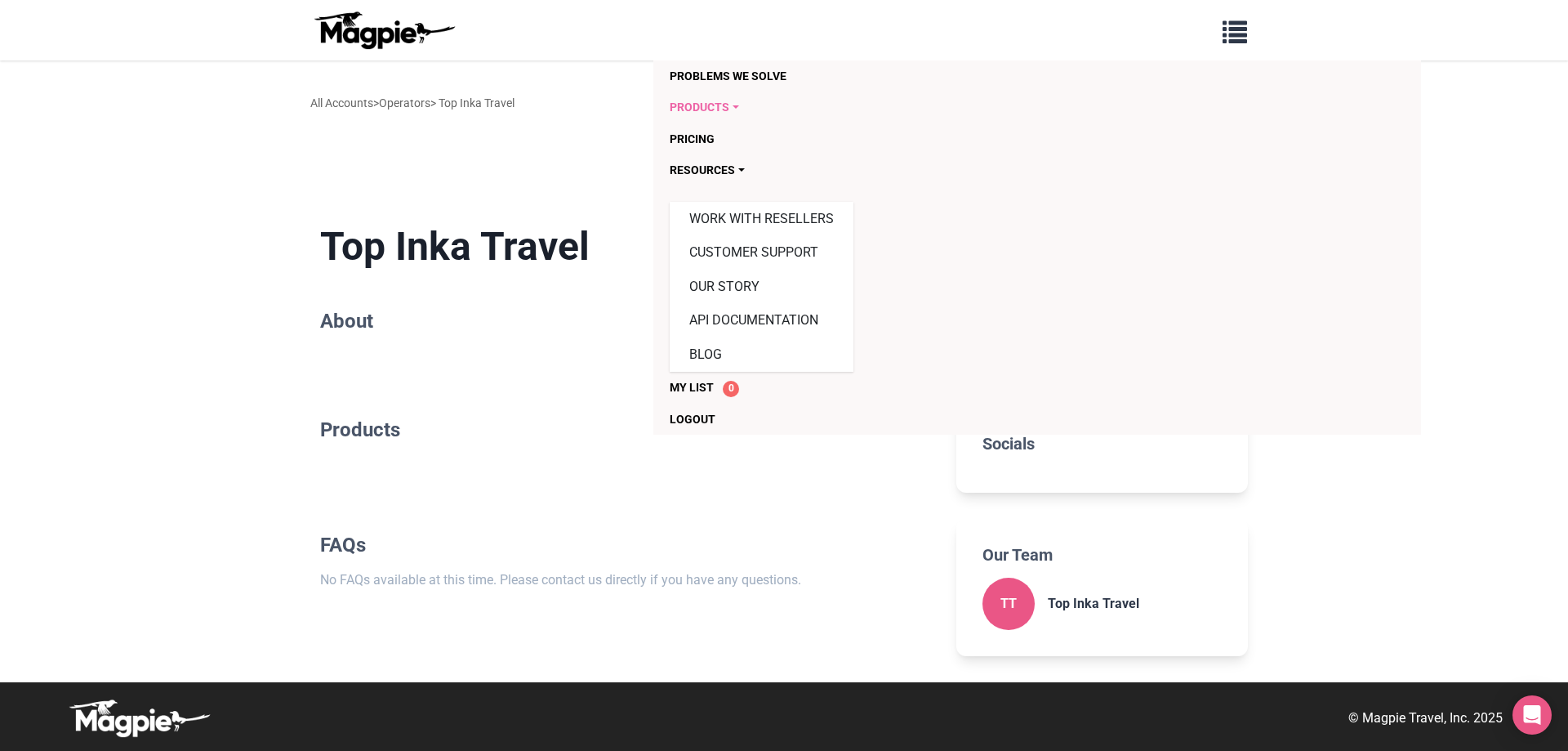
click at [723, 109] on link "Products" at bounding box center [943, 107] width 547 height 31
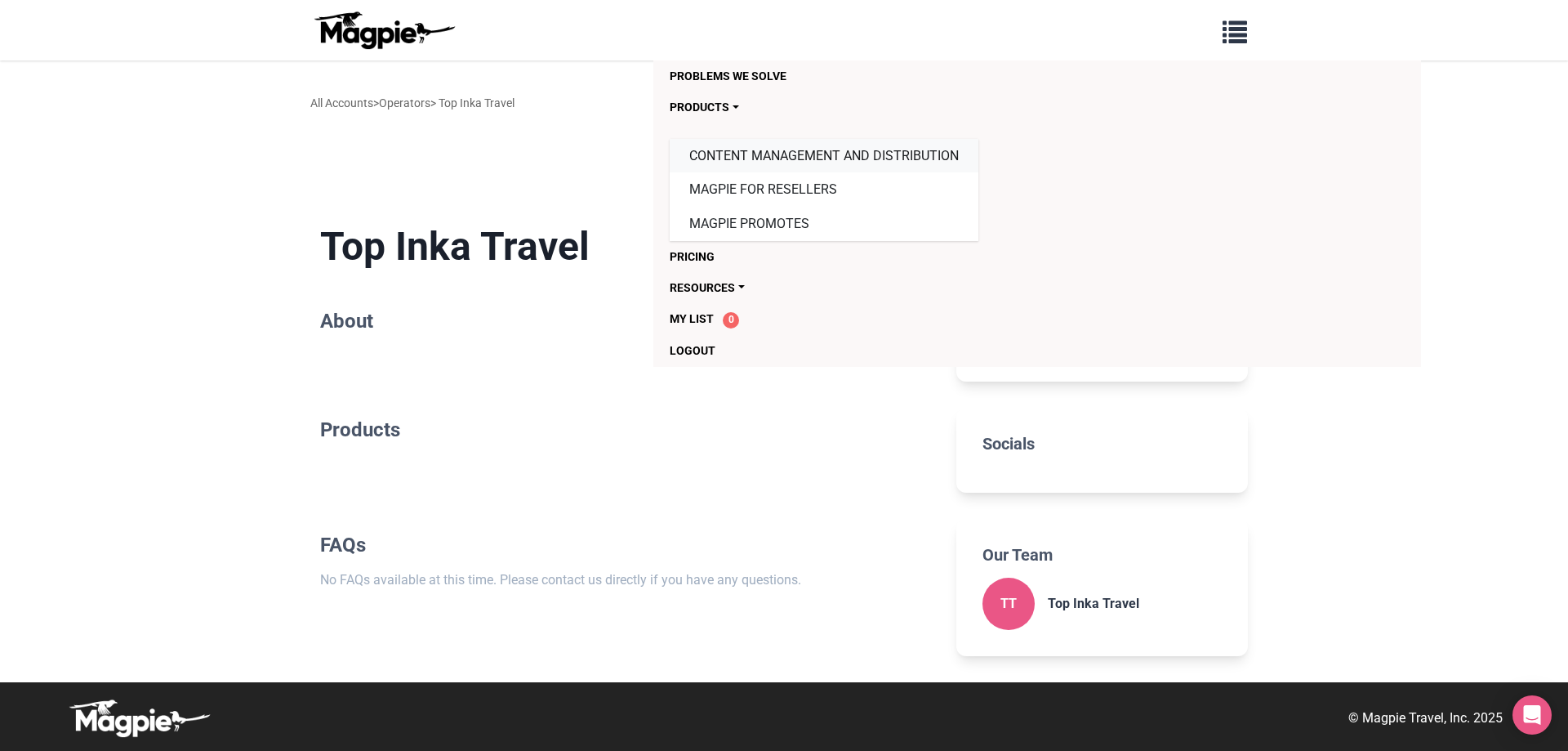
click at [750, 157] on link "Content Management and Distribution" at bounding box center [824, 156] width 309 height 35
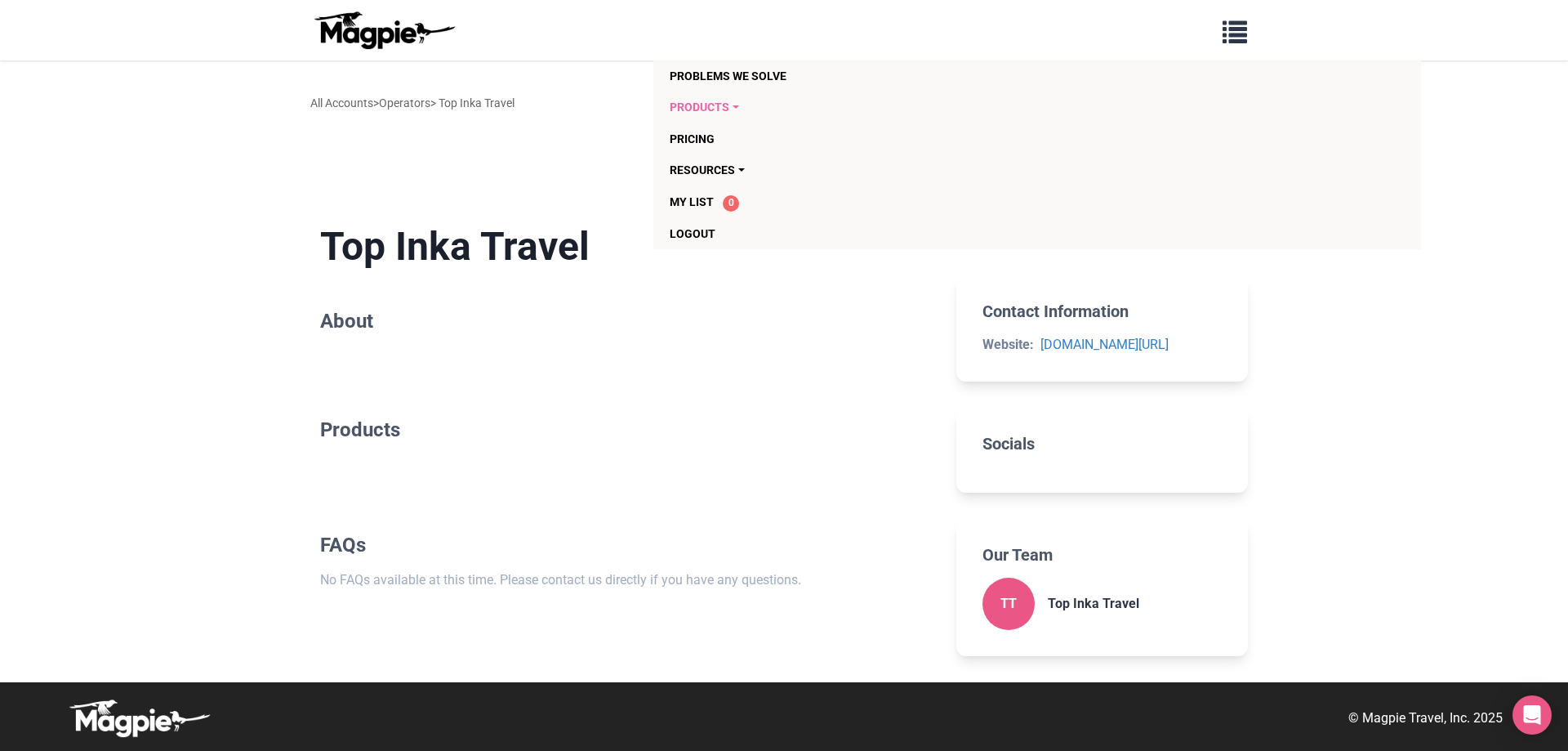
click at [732, 109] on link "Products" at bounding box center [943, 107] width 547 height 31
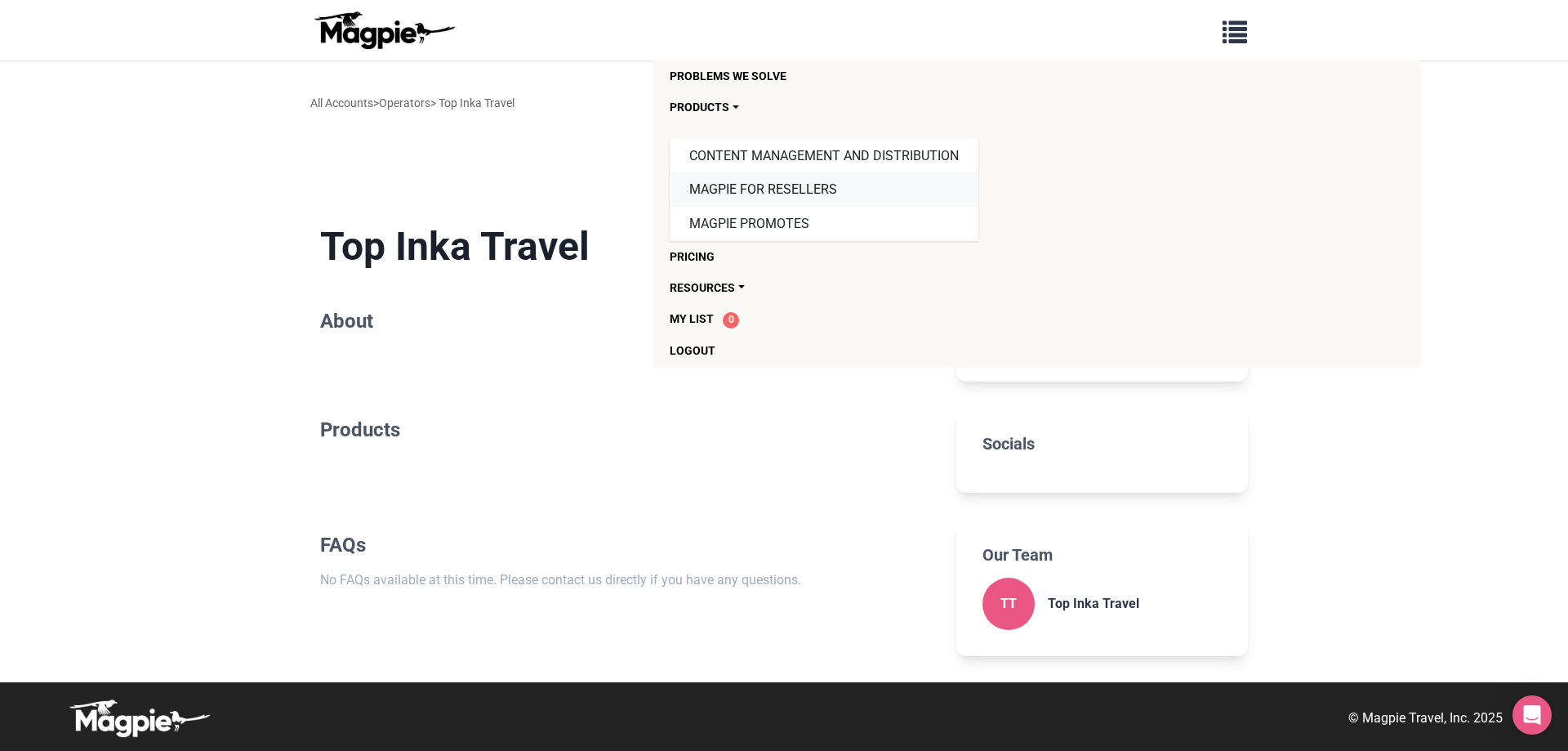
click at [749, 180] on link "Magpie for Resellers" at bounding box center [824, 190] width 309 height 35
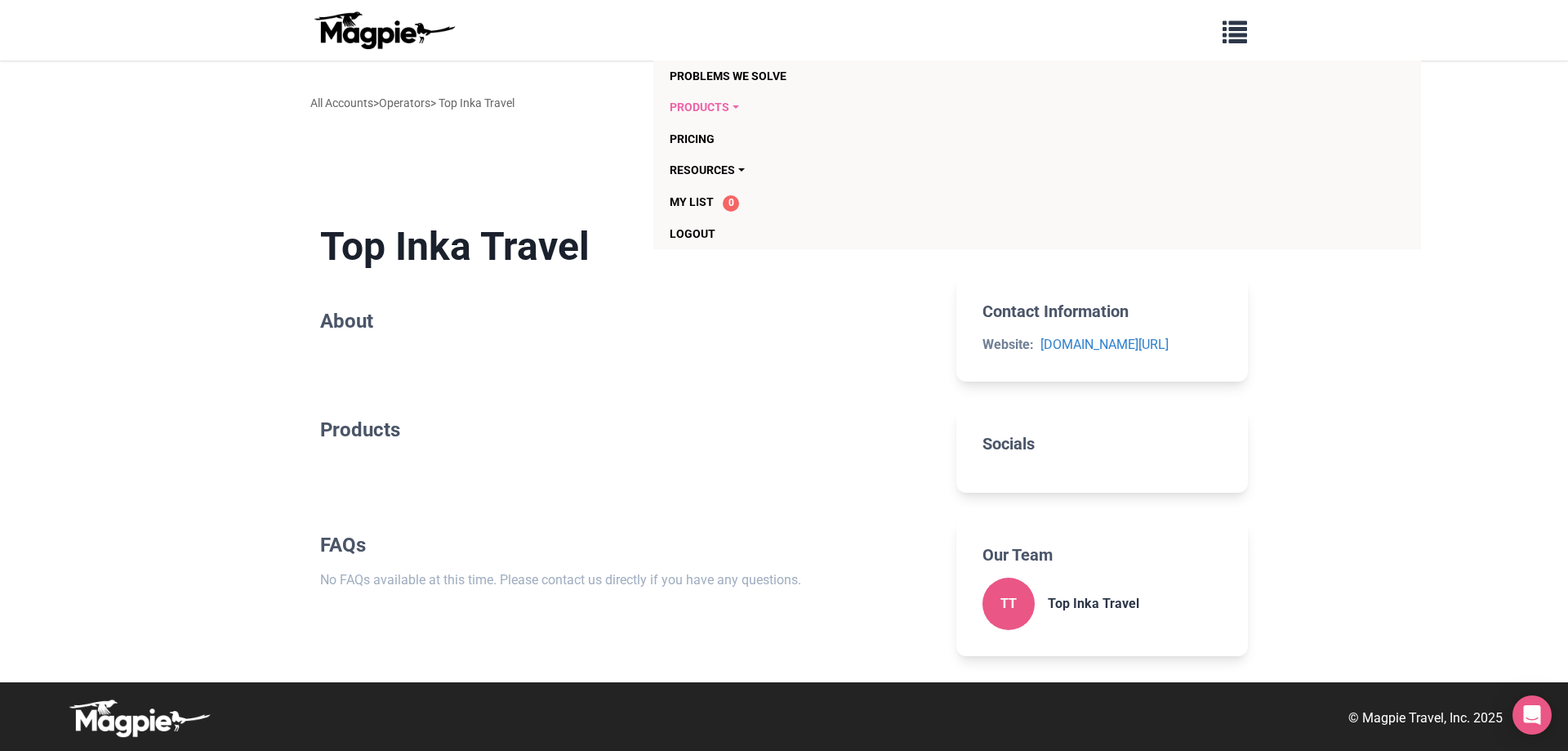
click at [712, 109] on link "Products" at bounding box center [943, 107] width 547 height 31
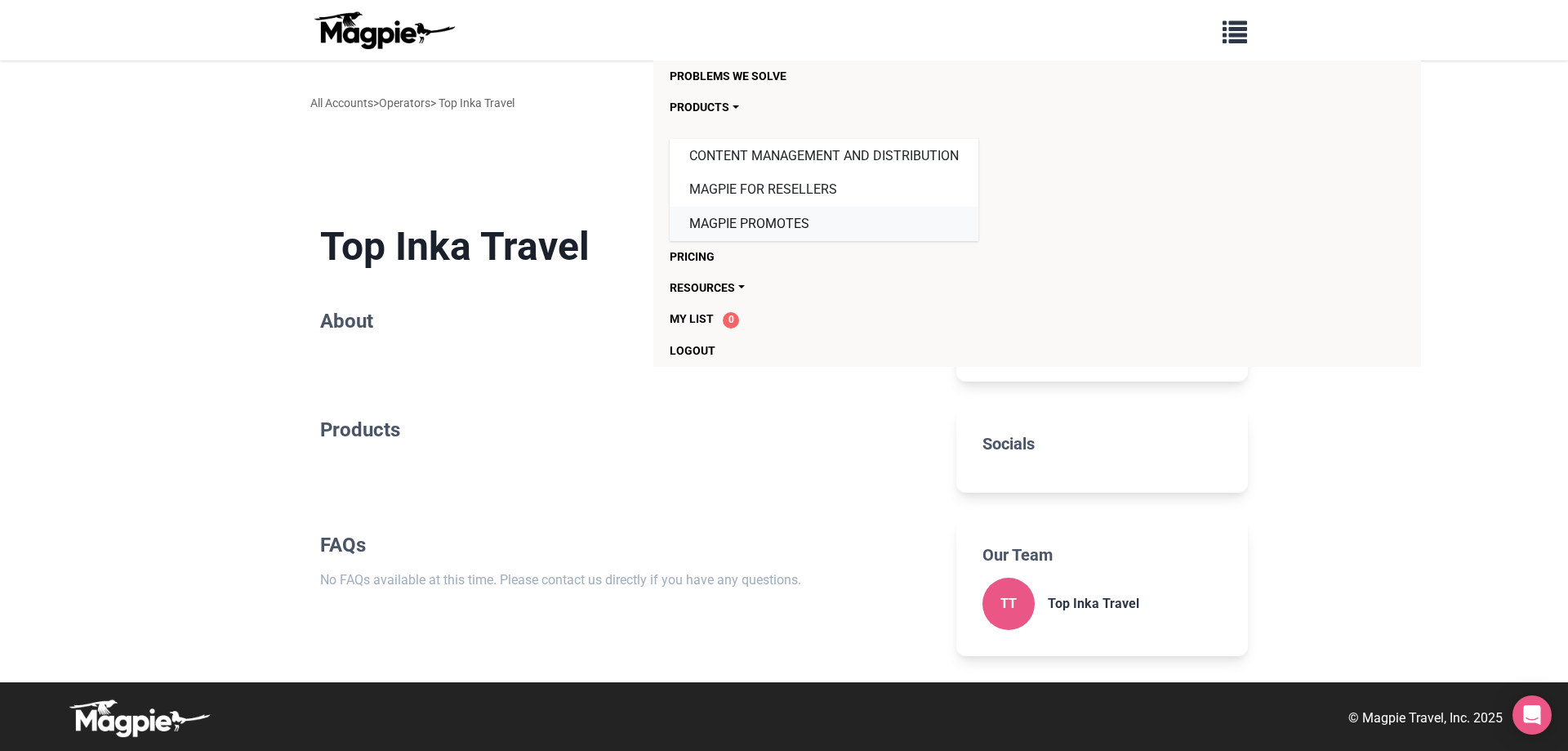
click at [772, 218] on link "Magpie Promotes" at bounding box center [824, 224] width 309 height 35
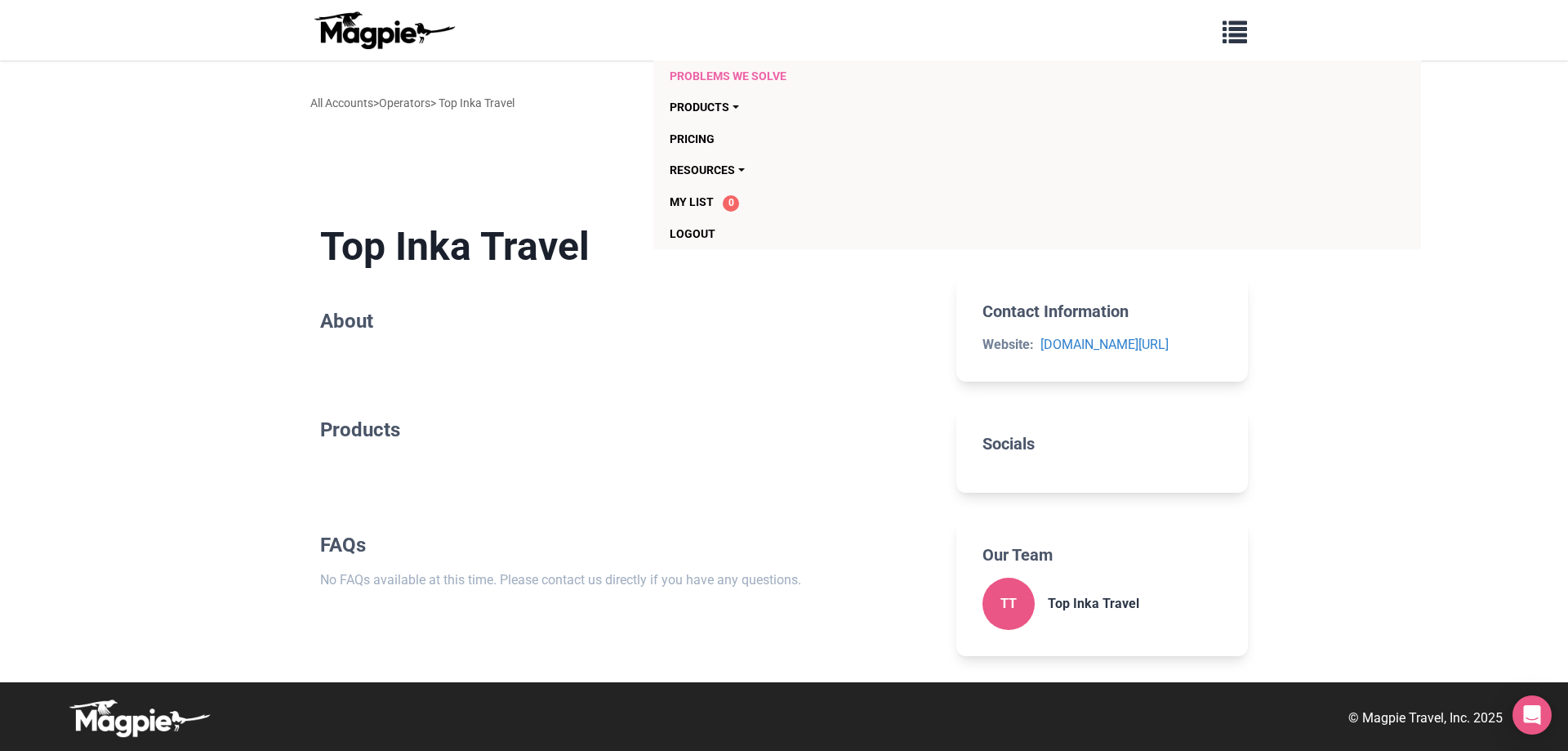
click at [736, 74] on link "Problems we solve" at bounding box center [943, 76] width 547 height 31
click at [604, 349] on section "Top Inka Travel About" at bounding box center [625, 281] width 610 height 168
click at [978, 460] on section "Socials" at bounding box center [1102, 450] width 291 height 85
click at [1012, 608] on div "TT" at bounding box center [1008, 604] width 52 height 52
click at [1063, 601] on h3 "Top Inka Travel" at bounding box center [1093, 603] width 92 height 15
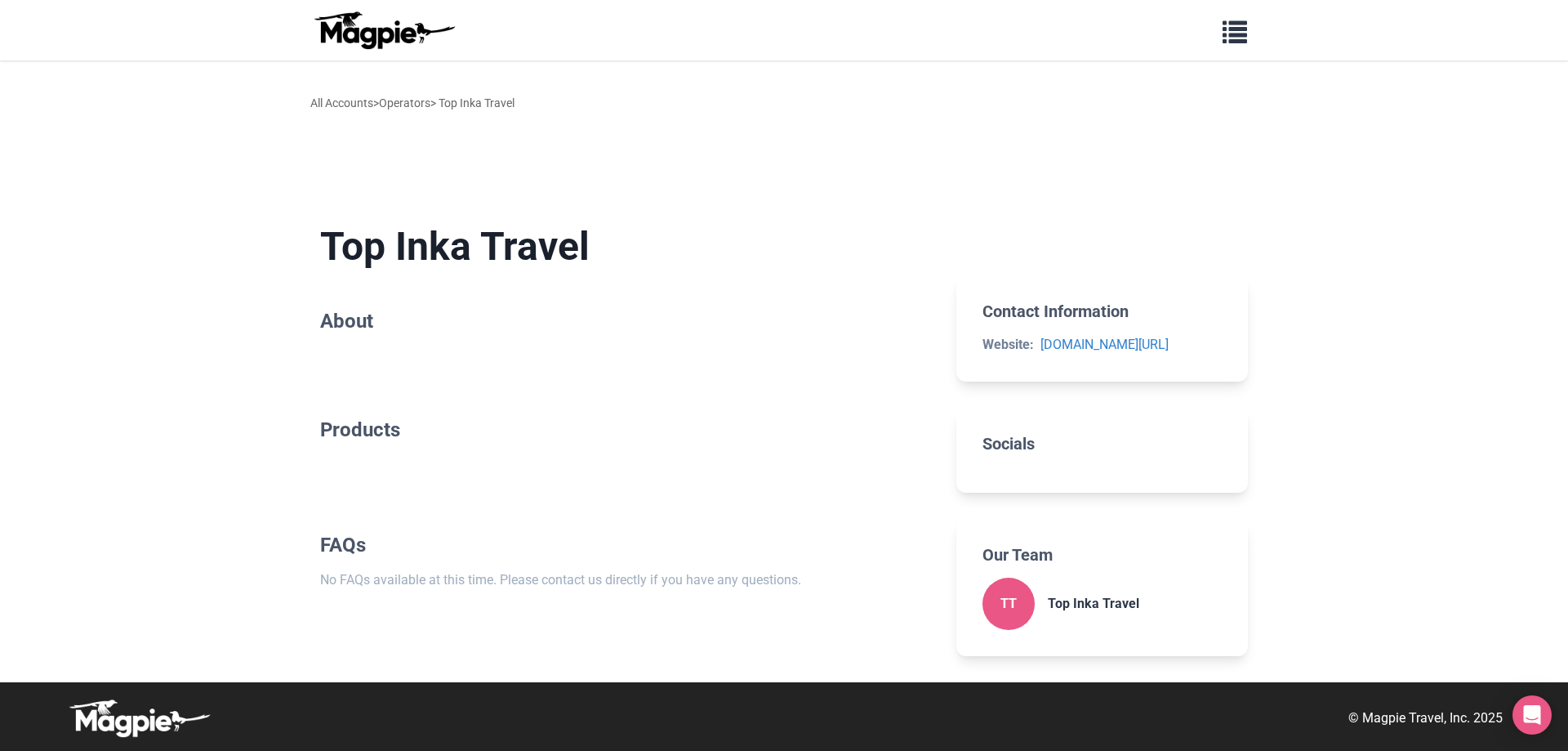
click at [376, 31] on img at bounding box center [384, 30] width 147 height 40
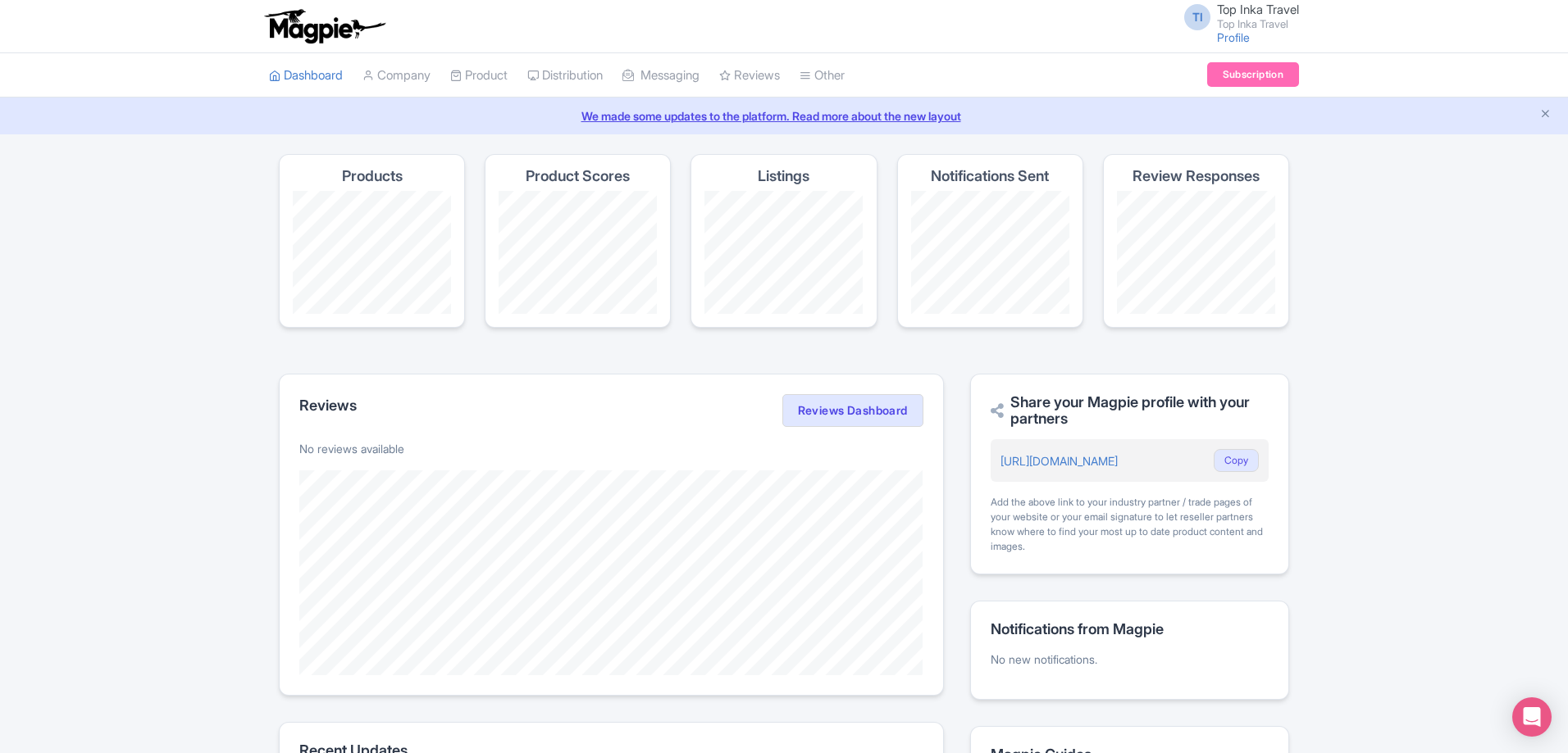
click at [1184, 136] on div "TI Top Inka Travel Top Inka Travel Profile Users Settings Sign out Dashboard Co…" at bounding box center [784, 448] width 1568 height 896
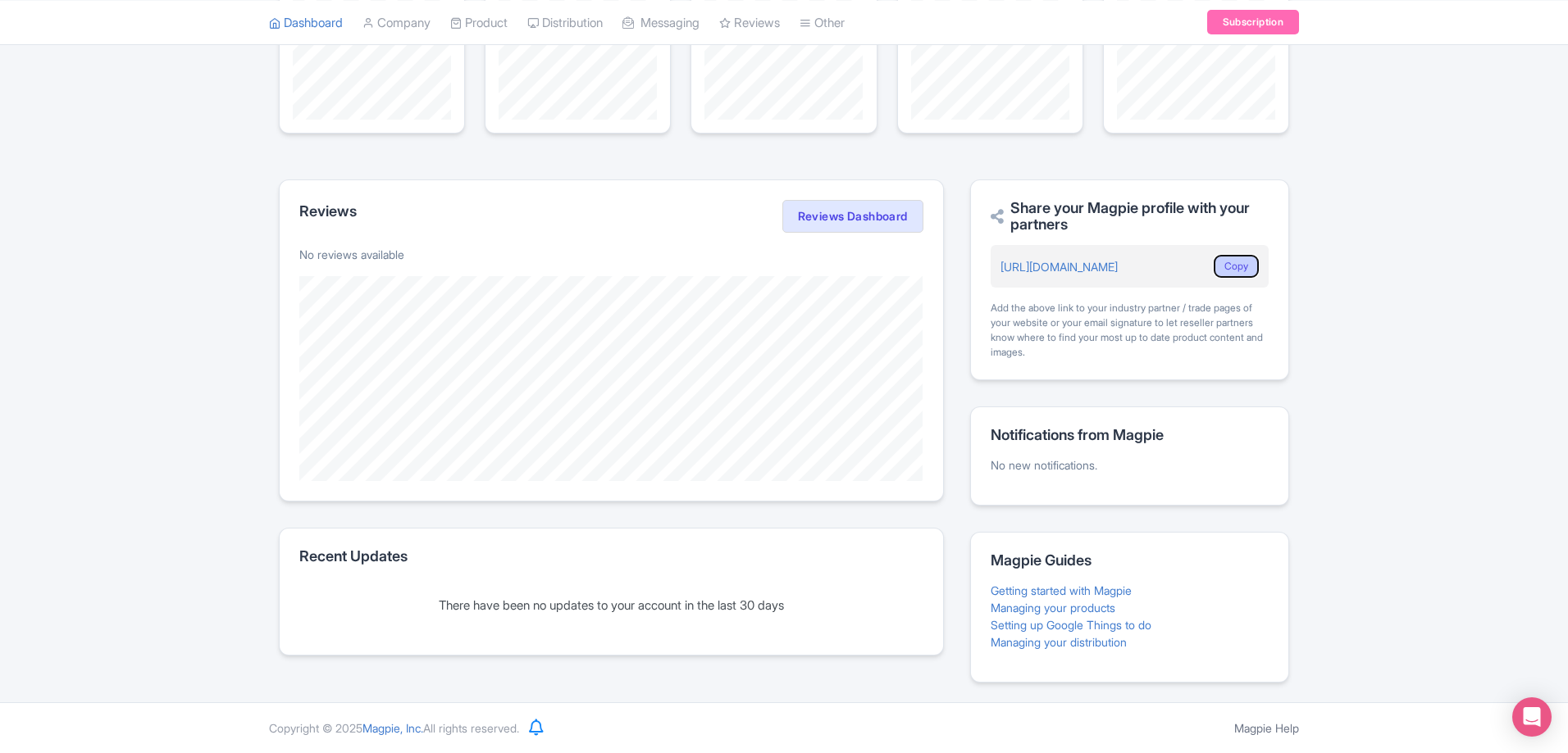
click at [1237, 262] on button "Copy" at bounding box center [1236, 266] width 46 height 23
click at [1118, 263] on link "[URL][DOMAIN_NAME]" at bounding box center [1059, 266] width 117 height 14
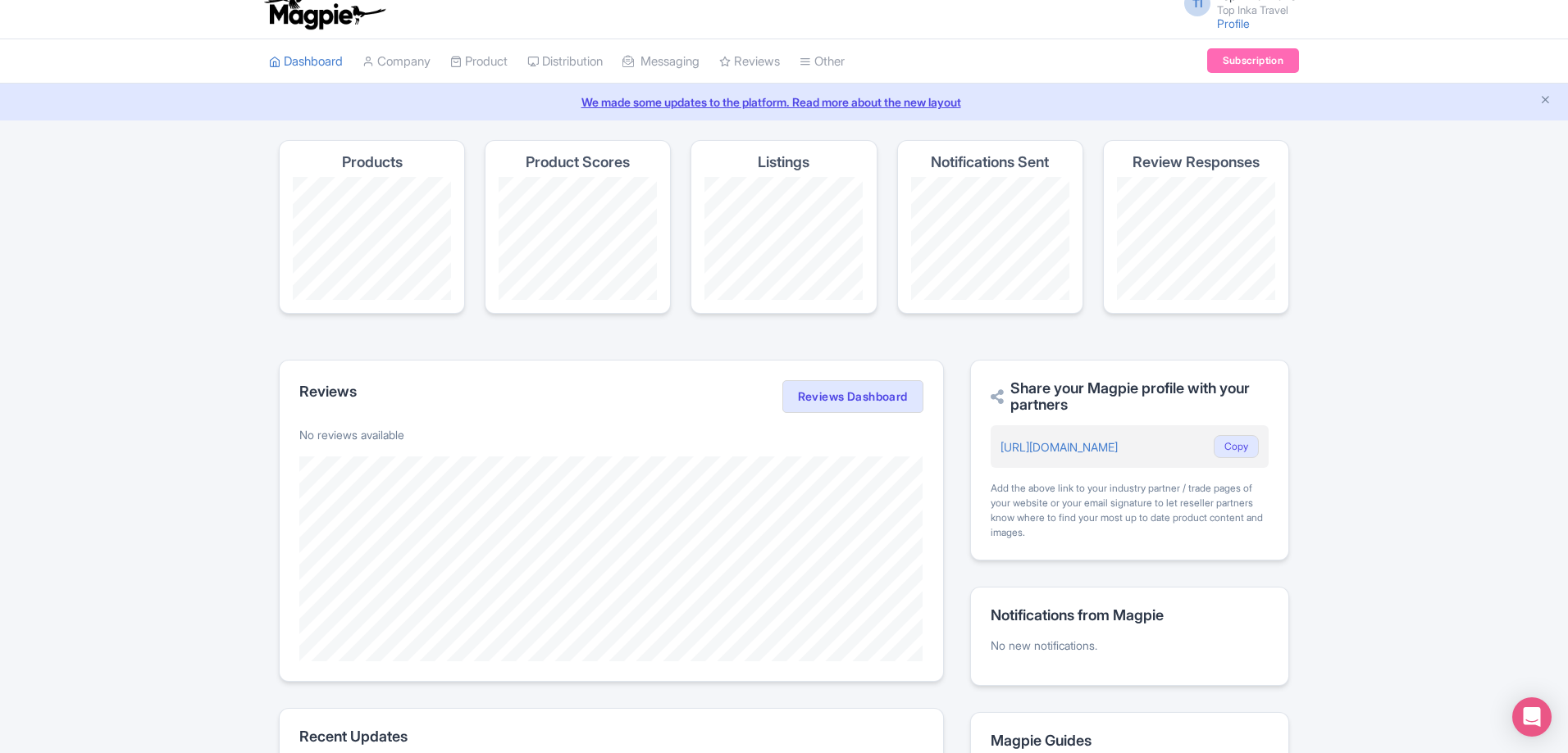
scroll to position [0, 0]
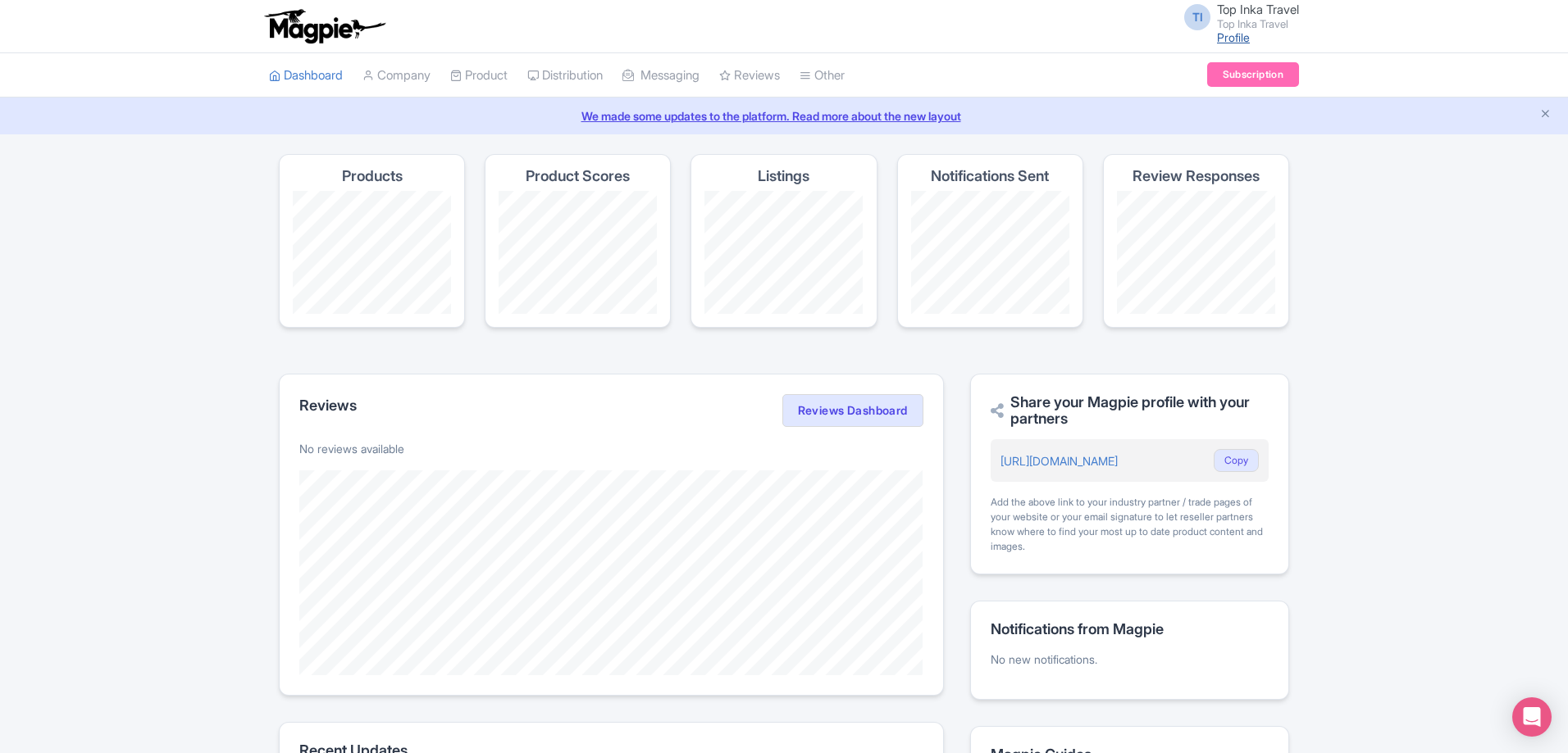
click at [1232, 44] on link "Profile" at bounding box center [1233, 37] width 33 height 14
click at [415, 67] on link "Company" at bounding box center [396, 75] width 68 height 45
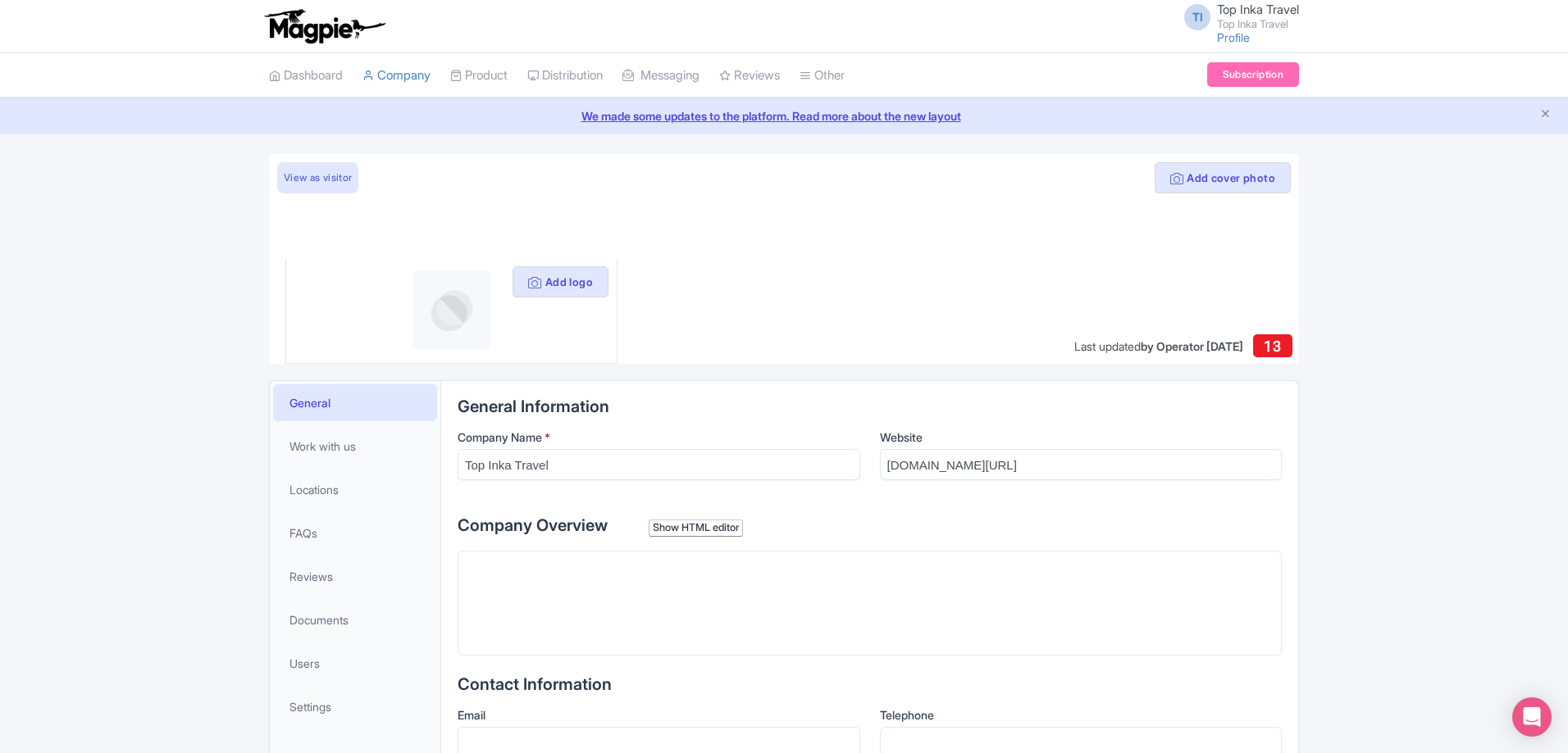
click at [450, 302] on img at bounding box center [451, 310] width 78 height 78
click at [568, 286] on button "Add logo" at bounding box center [560, 282] width 96 height 31
click at [581, 284] on button "Add logo" at bounding box center [560, 282] width 96 height 31
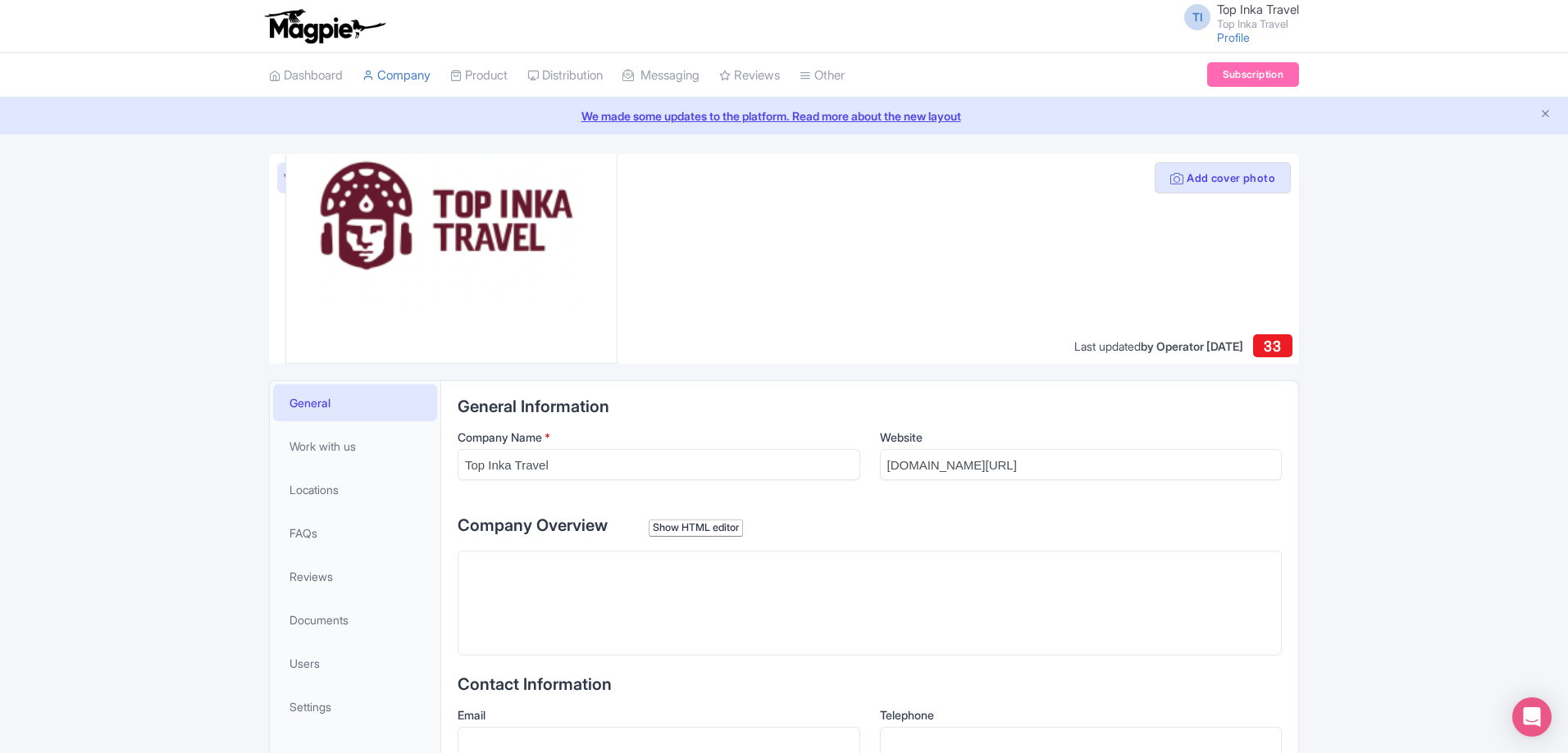
scroll to position [164, 0]
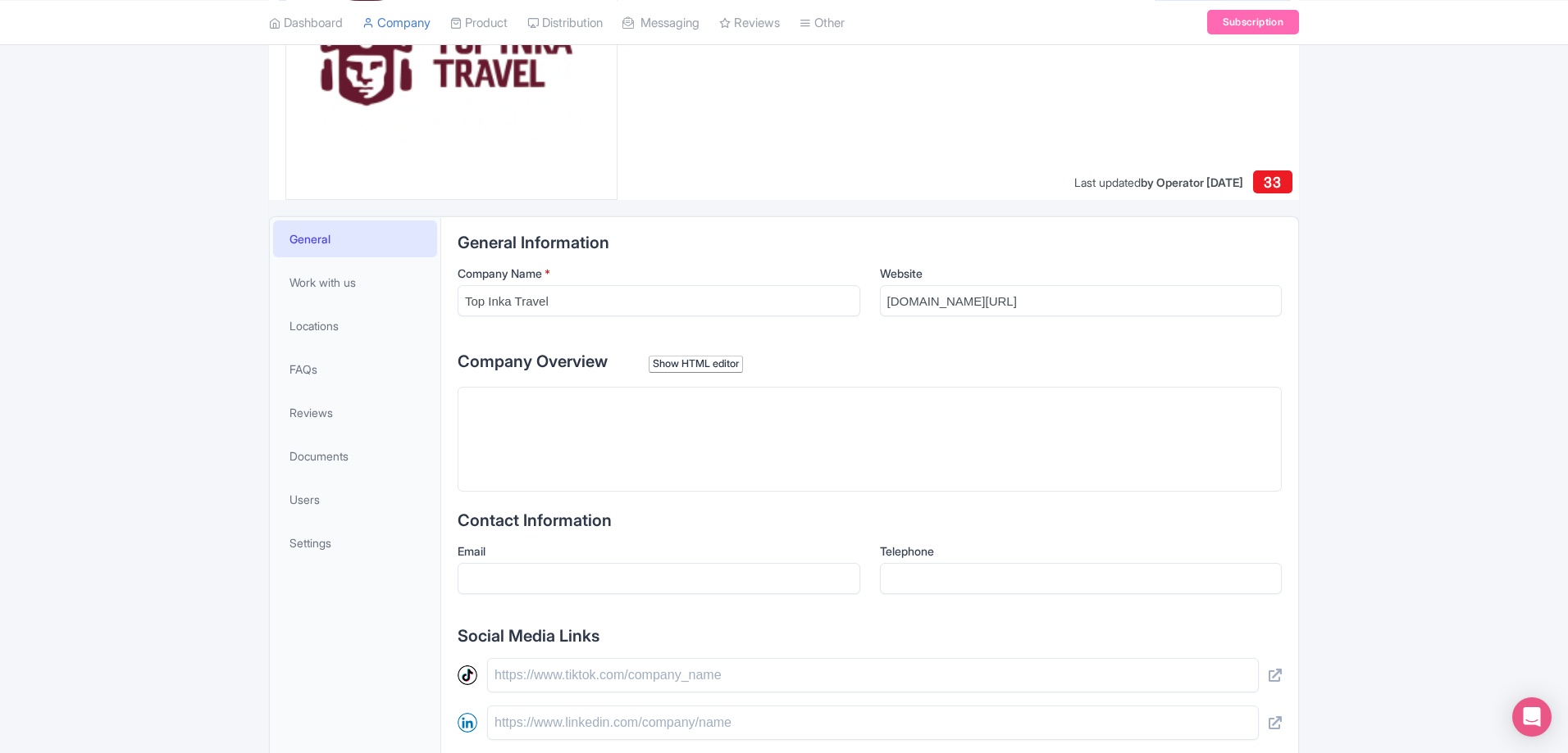
click at [670, 458] on trix-editor at bounding box center [869, 439] width 824 height 105
click at [668, 478] on trix-editor at bounding box center [869, 439] width 824 height 105
paste trix-editor "<div>At Top Inka Travel, we are a travel agency based in [GEOGRAPHIC_DATA], ded…"
type trix-editor "<div>At Top Inka Travel, we are a travel agency based in [GEOGRAPHIC_DATA], ded…"
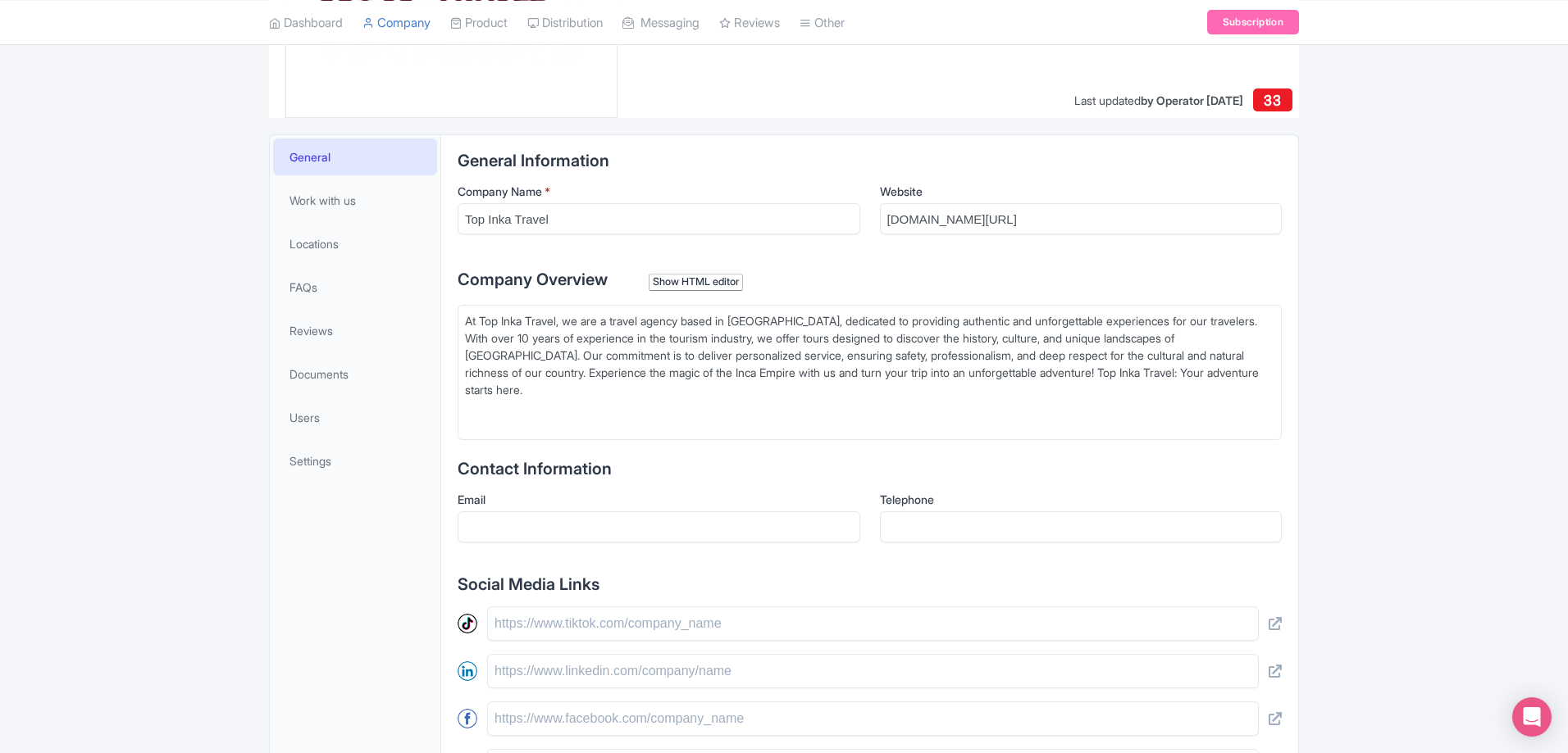
scroll to position [328, 0]
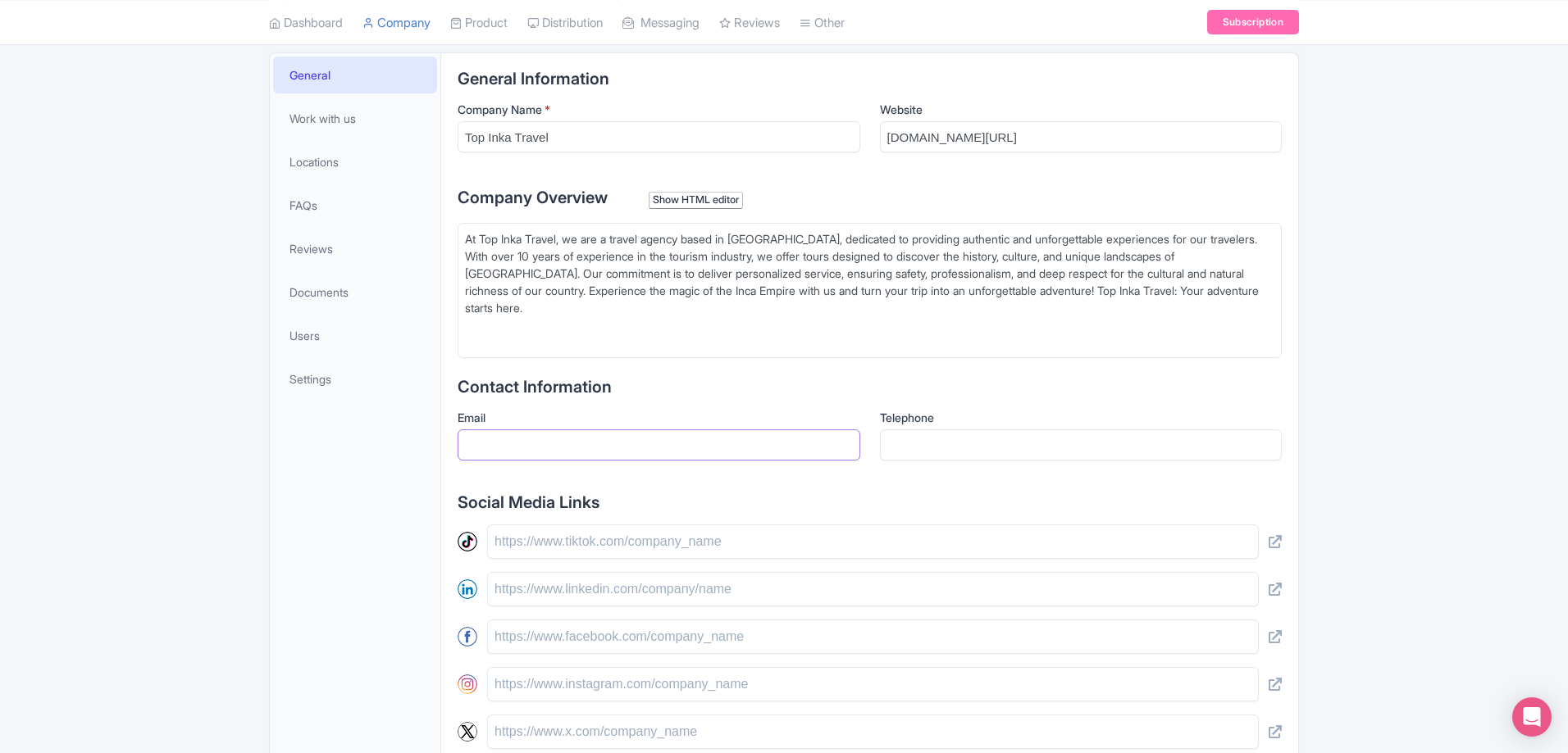
click at [617, 437] on input "Email" at bounding box center [659, 445] width 403 height 31
type input "[EMAIL_ADDRESS][DOMAIN_NAME]"
click at [888, 443] on input "940897605" at bounding box center [1081, 445] width 403 height 31
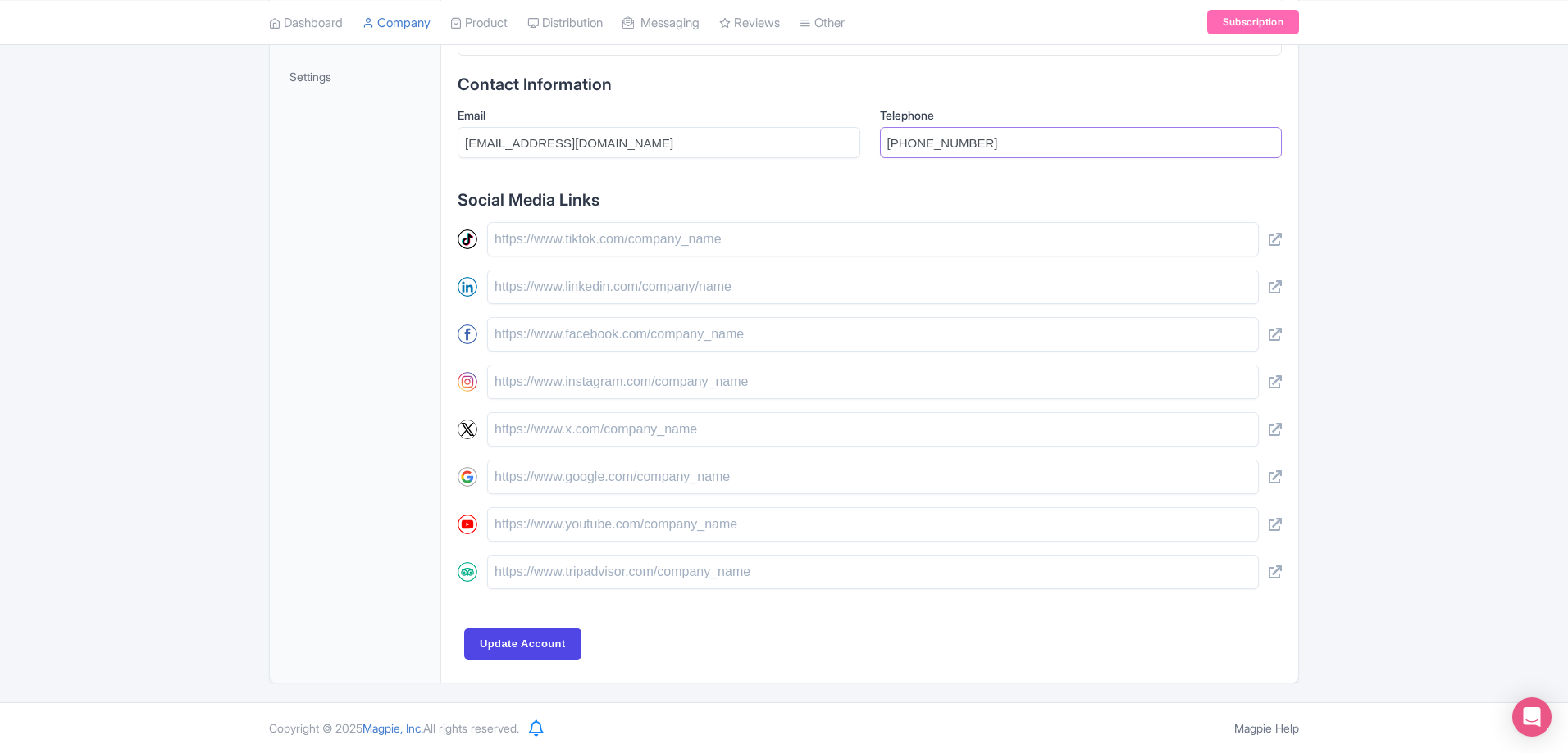
type input "[PHONE_NUMBER]"
click at [515, 238] on input "text" at bounding box center [873, 239] width 772 height 35
paste input "[URL][DOMAIN_NAME]"
type input "[URL][DOMAIN_NAME]"
drag, startPoint x: 516, startPoint y: 375, endPoint x: 549, endPoint y: 379, distance: 33.2
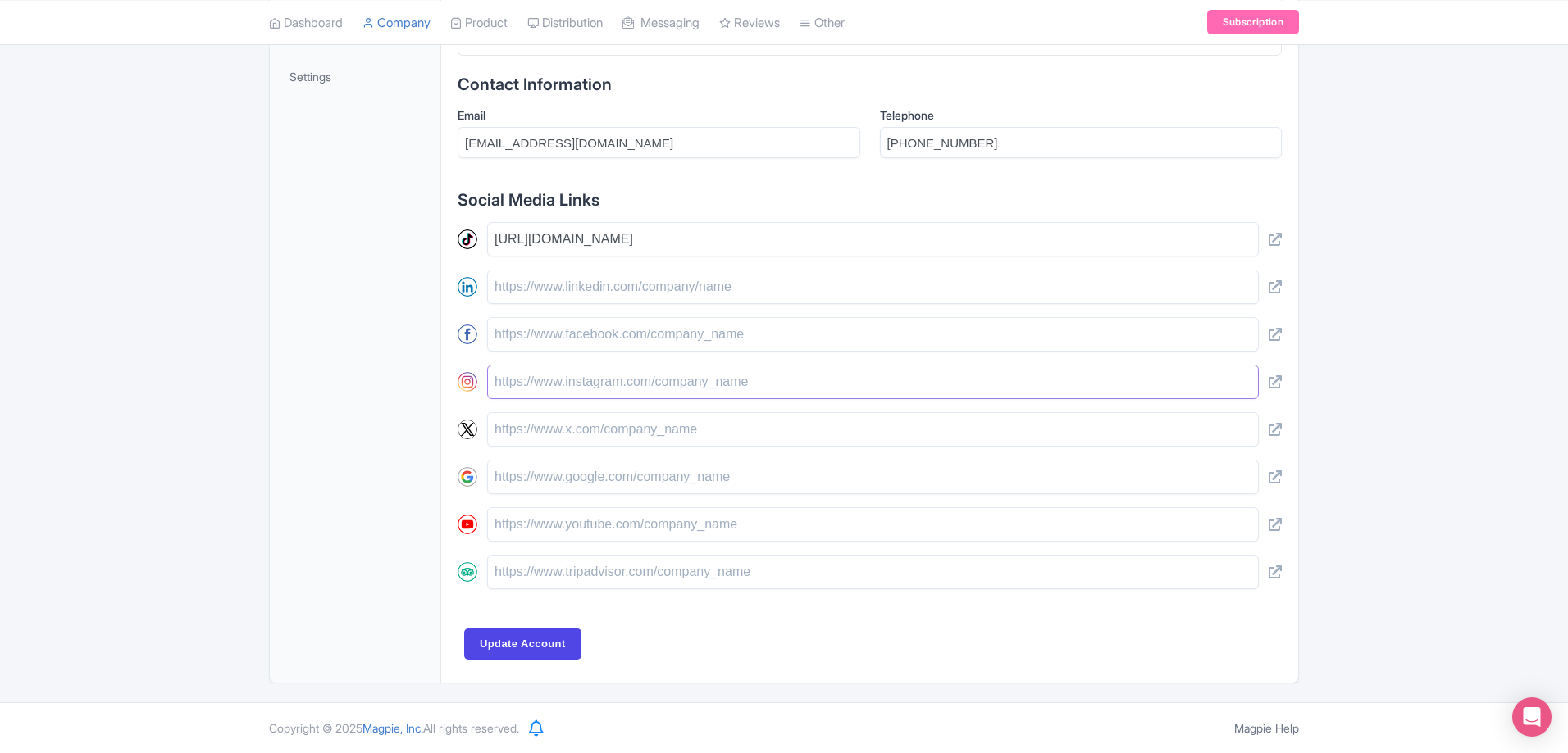
click at [516, 375] on input "text" at bounding box center [873, 382] width 772 height 35
paste input "[URL][DOMAIN_NAME]"
type input "[URL][DOMAIN_NAME]"
drag, startPoint x: 538, startPoint y: 523, endPoint x: 559, endPoint y: 525, distance: 21.1
click at [538, 523] on input "text" at bounding box center [873, 525] width 772 height 35
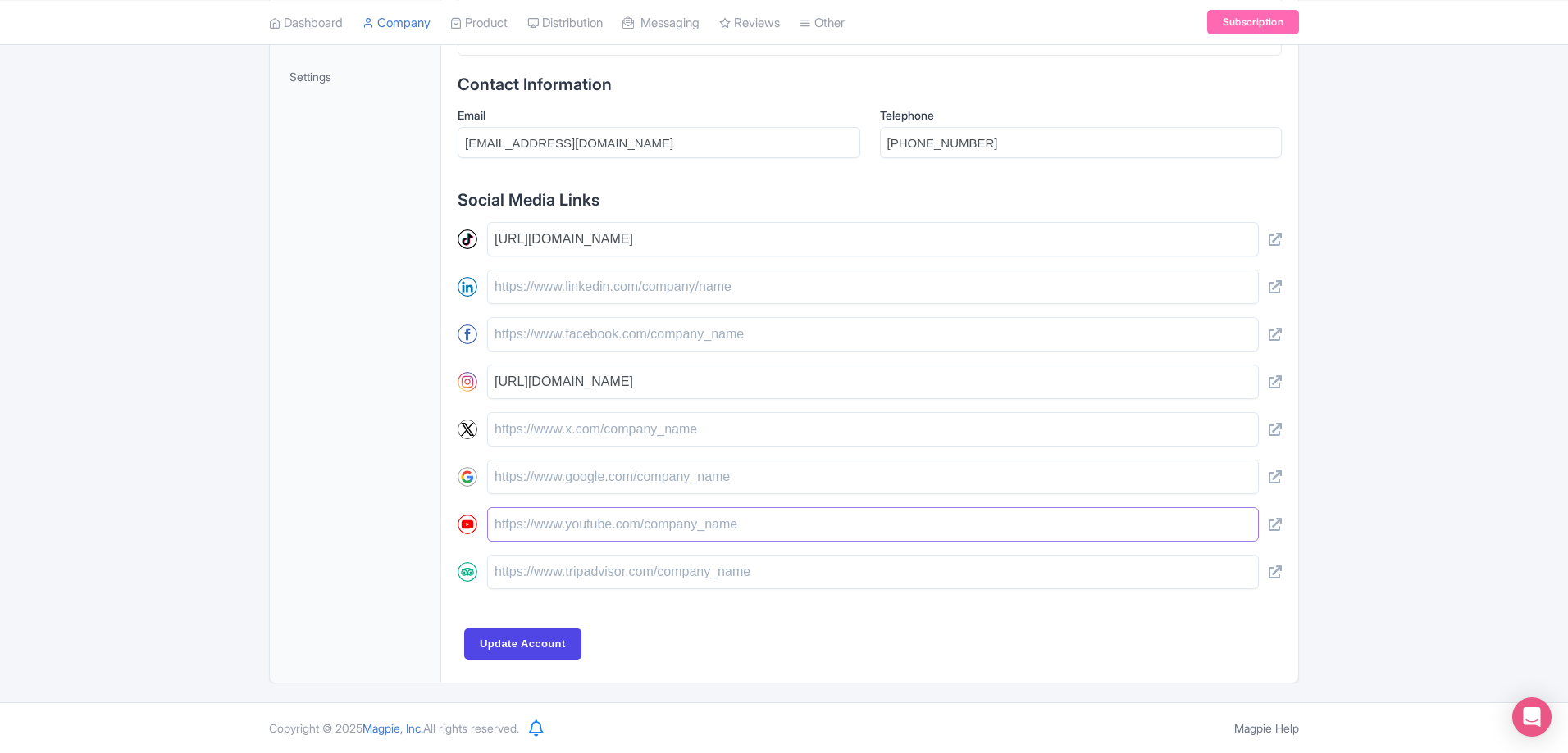
paste input "[URL][DOMAIN_NAME]"
type input "[URL][DOMAIN_NAME]"
drag, startPoint x: 814, startPoint y: 236, endPoint x: 466, endPoint y: 239, distance: 348.0
click at [466, 239] on div "[URL][DOMAIN_NAME]" at bounding box center [869, 239] width 824 height 35
click at [568, 324] on input "text" at bounding box center [873, 335] width 772 height 35
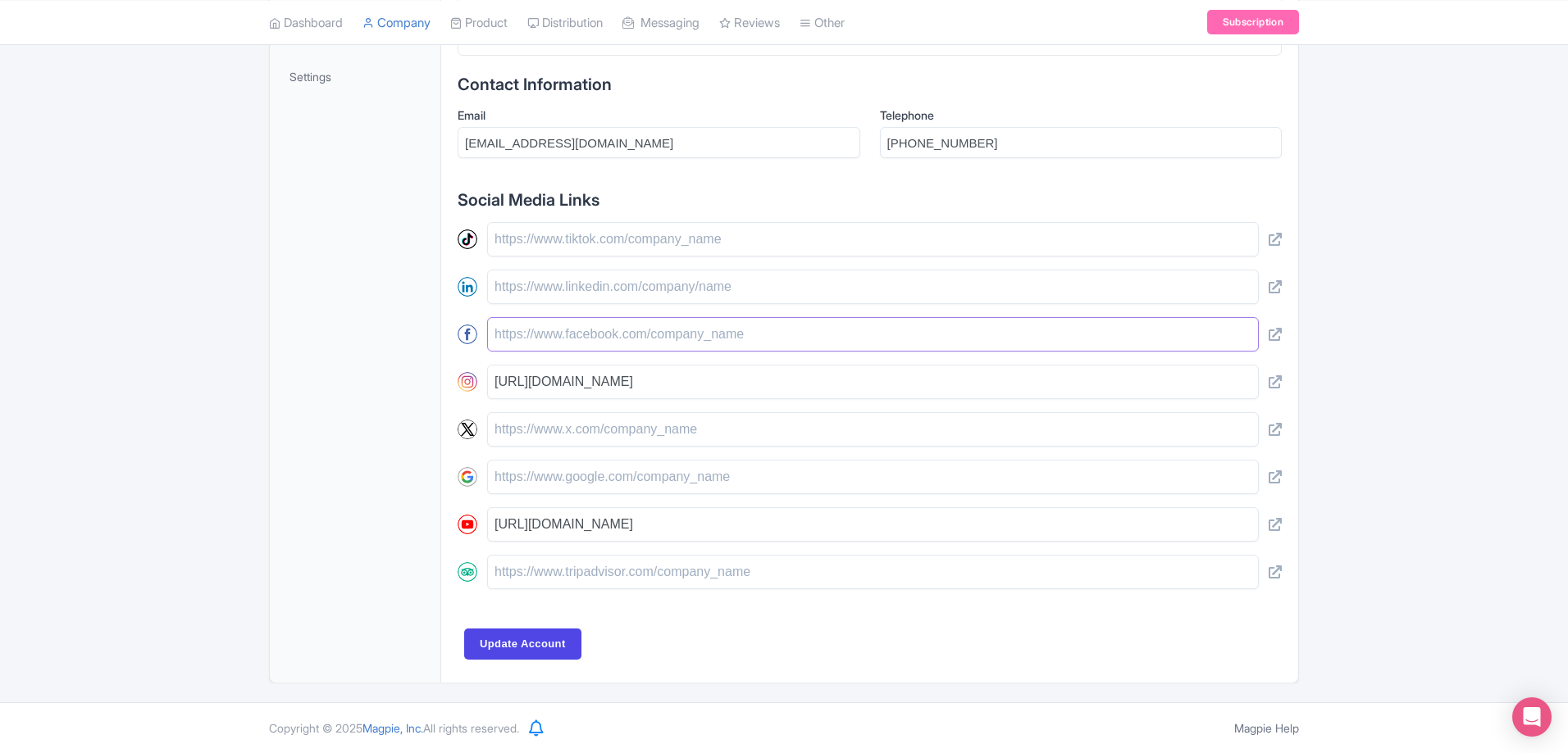
paste input "[URL][DOMAIN_NAME]"
type input "[URL][DOMAIN_NAME]"
drag, startPoint x: 579, startPoint y: 259, endPoint x: 568, endPoint y: 240, distance: 22.0
click at [578, 259] on div "https://www.facebook.com/TopInkaTravelAgency https://www.instagram.com/topinkat…" at bounding box center [869, 405] width 824 height 367
click at [568, 240] on input "text" at bounding box center [873, 239] width 772 height 35
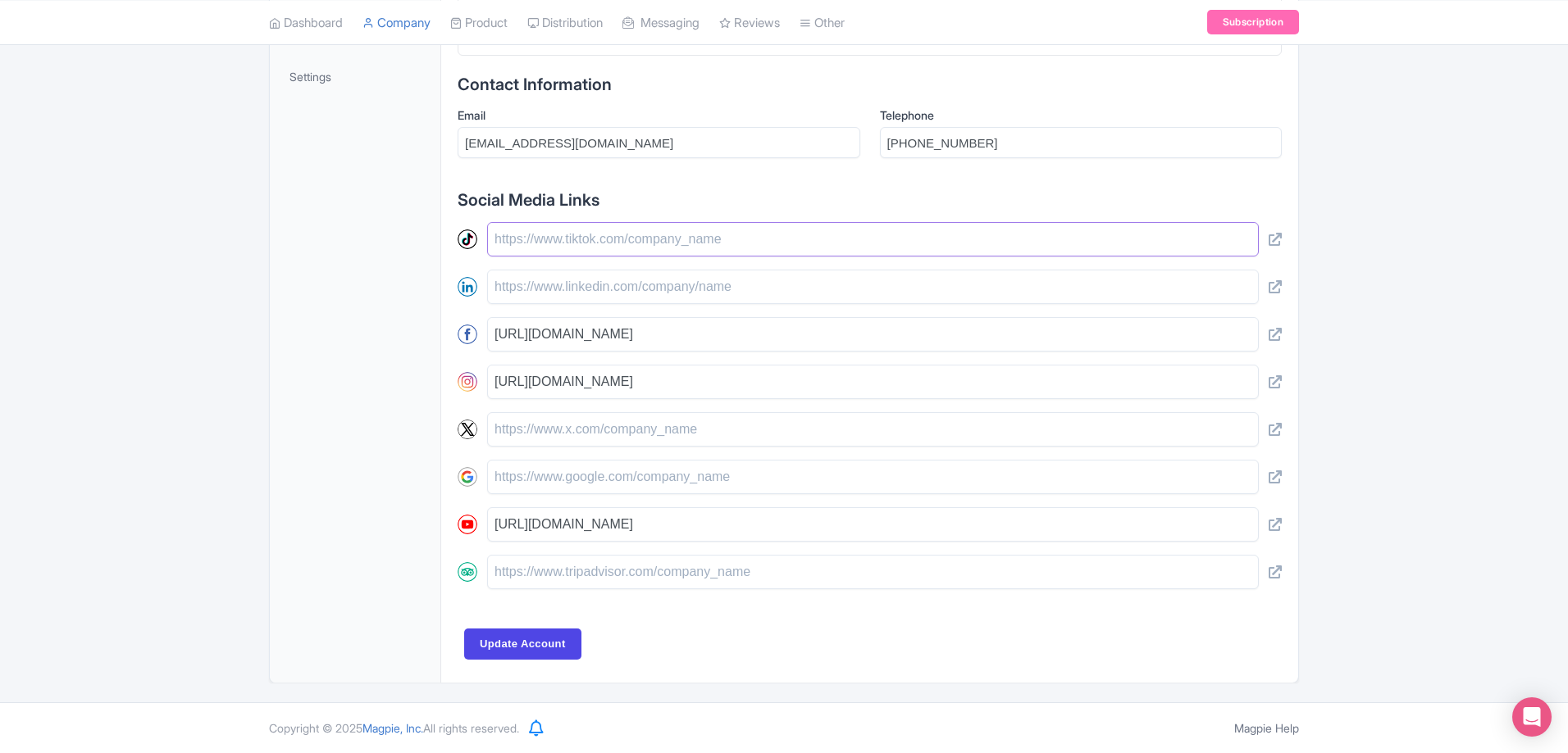
paste input "[URL][DOMAIN_NAME]"
type input "[URL][DOMAIN_NAME]"
click at [301, 451] on div "General Work with us Locations FAQs Reviews Documents Users Settings" at bounding box center [355, 217] width 171 height 932
click at [554, 648] on input "Update Account" at bounding box center [522, 644] width 117 height 31
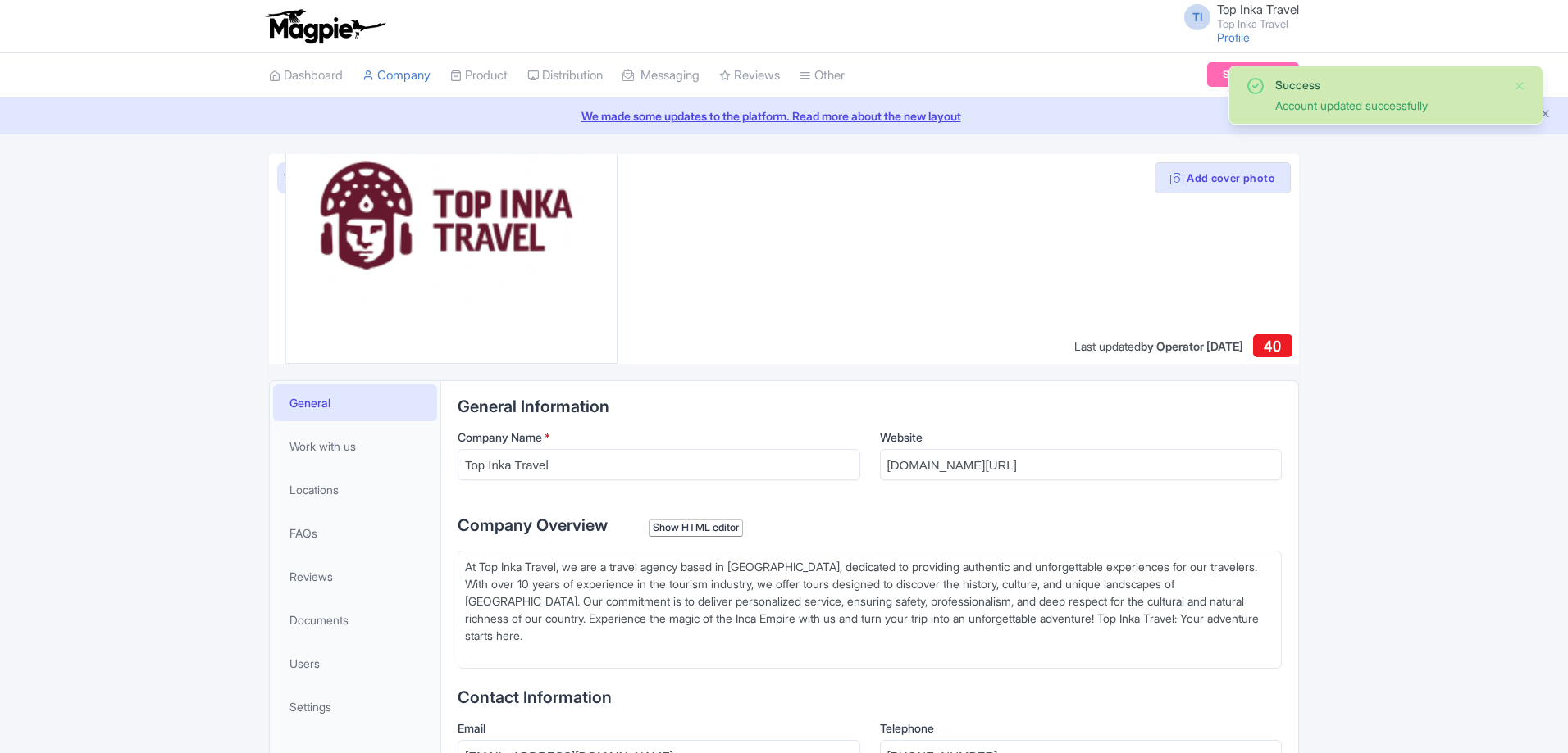
scroll to position [398, 0]
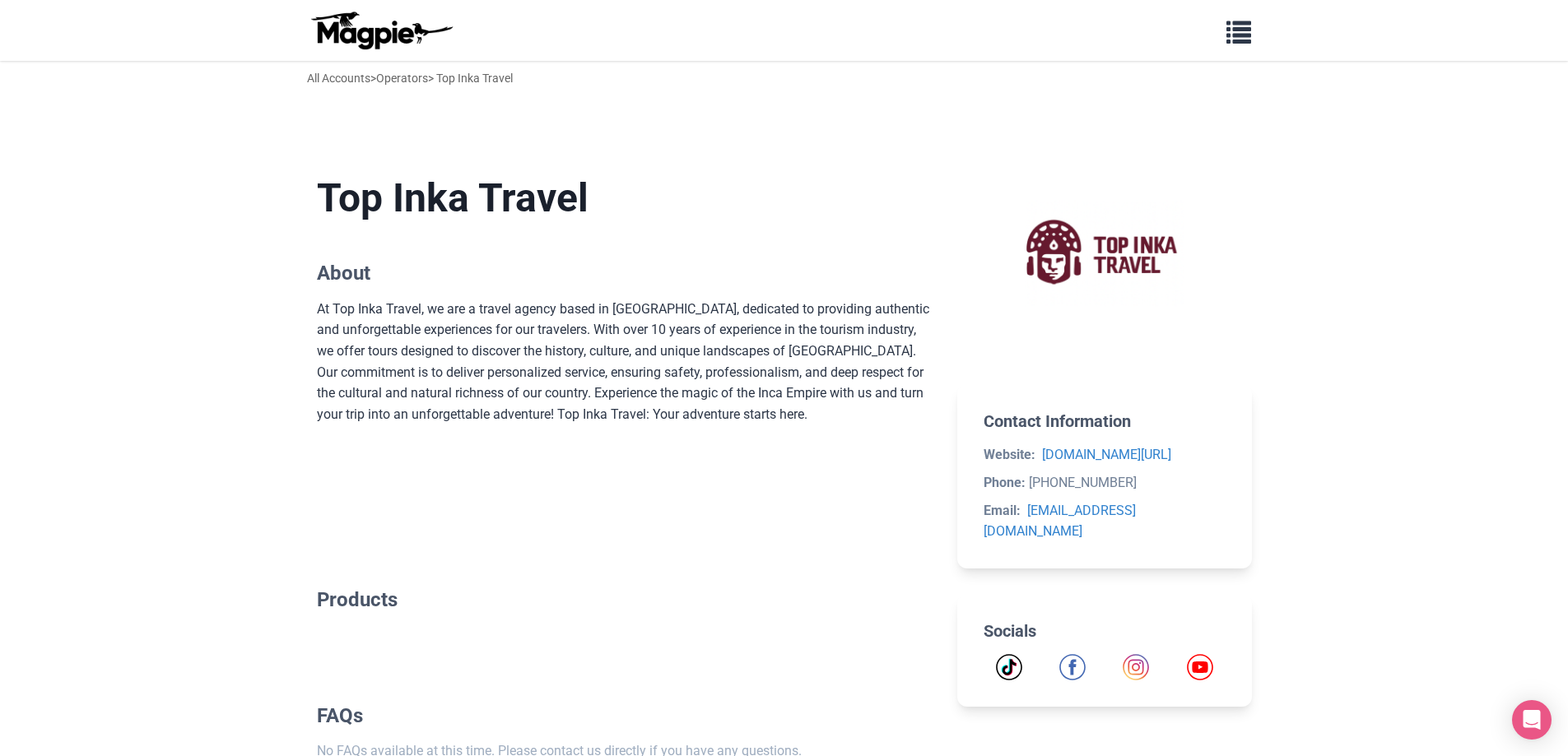
click at [709, 275] on h2 "About" at bounding box center [624, 273] width 614 height 24
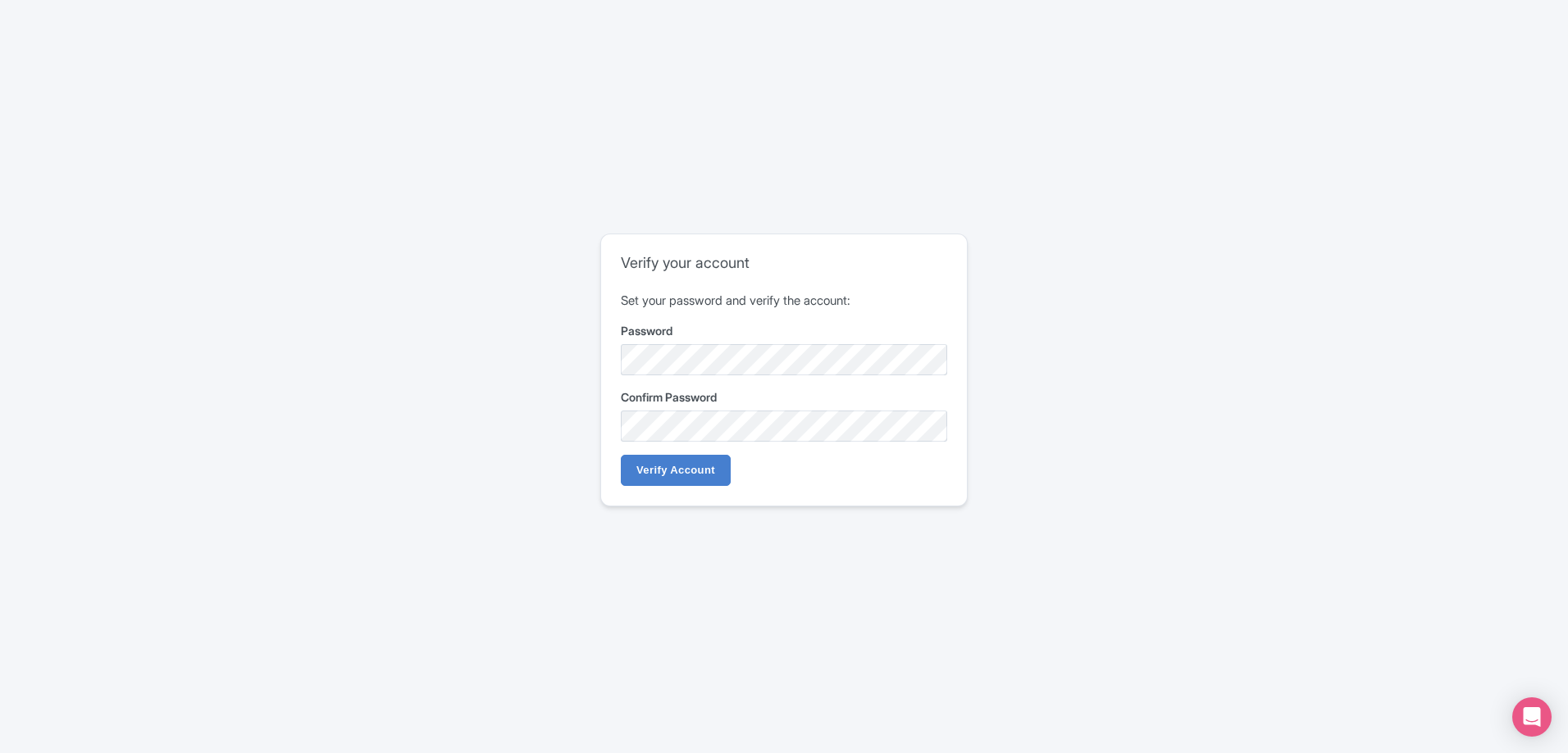
click at [674, 448] on form "Set your password and verify the account: Password Confirm Password Verify Acco…" at bounding box center [784, 388] width 326 height 195
click at [674, 459] on input "Verify Account" at bounding box center [675, 470] width 109 height 31
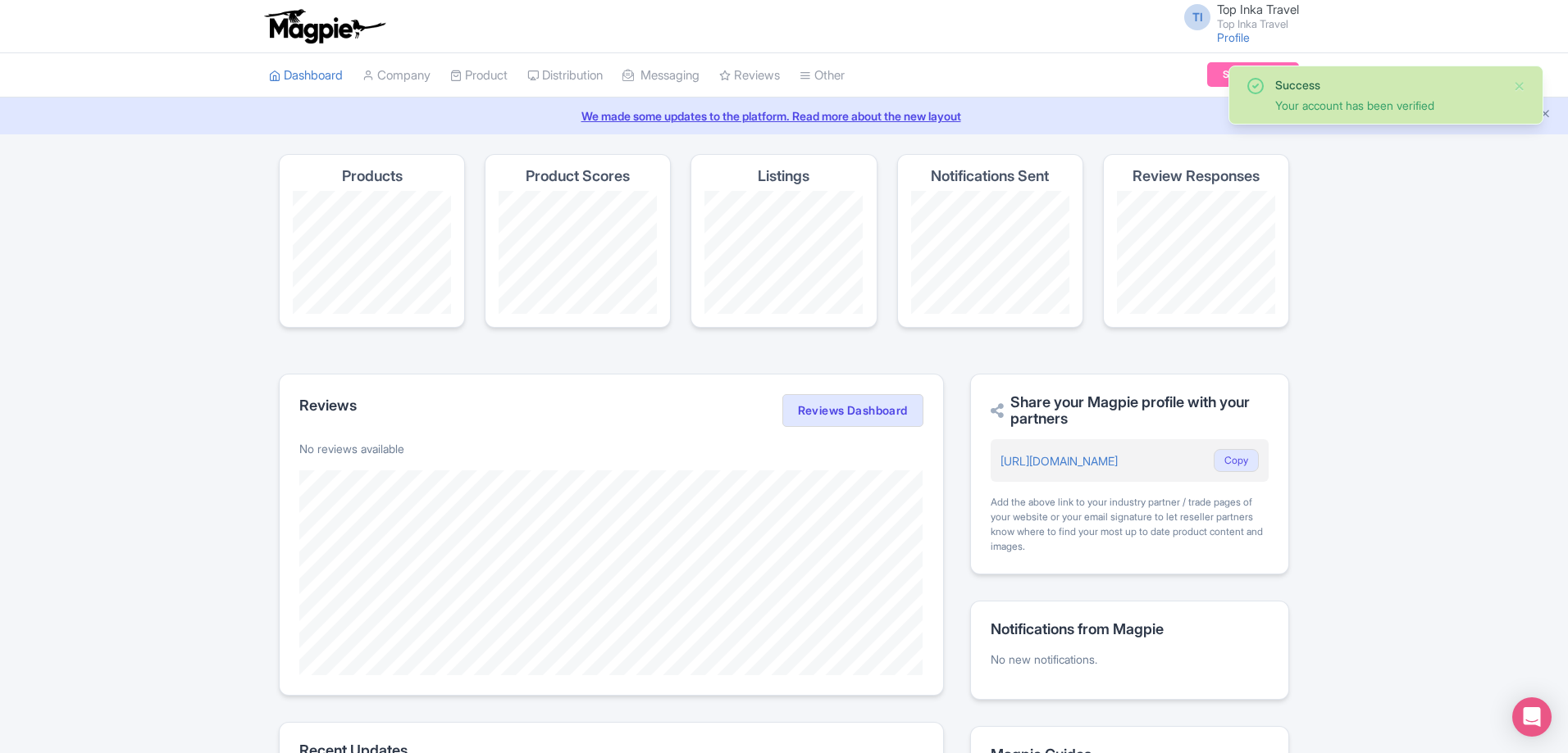
click at [1243, 15] on span "Top Inka Travel" at bounding box center [1257, 10] width 82 height 15
click at [1235, 33] on link "Profile" at bounding box center [1233, 37] width 33 height 14
